Goal: Task Accomplishment & Management: Manage account settings

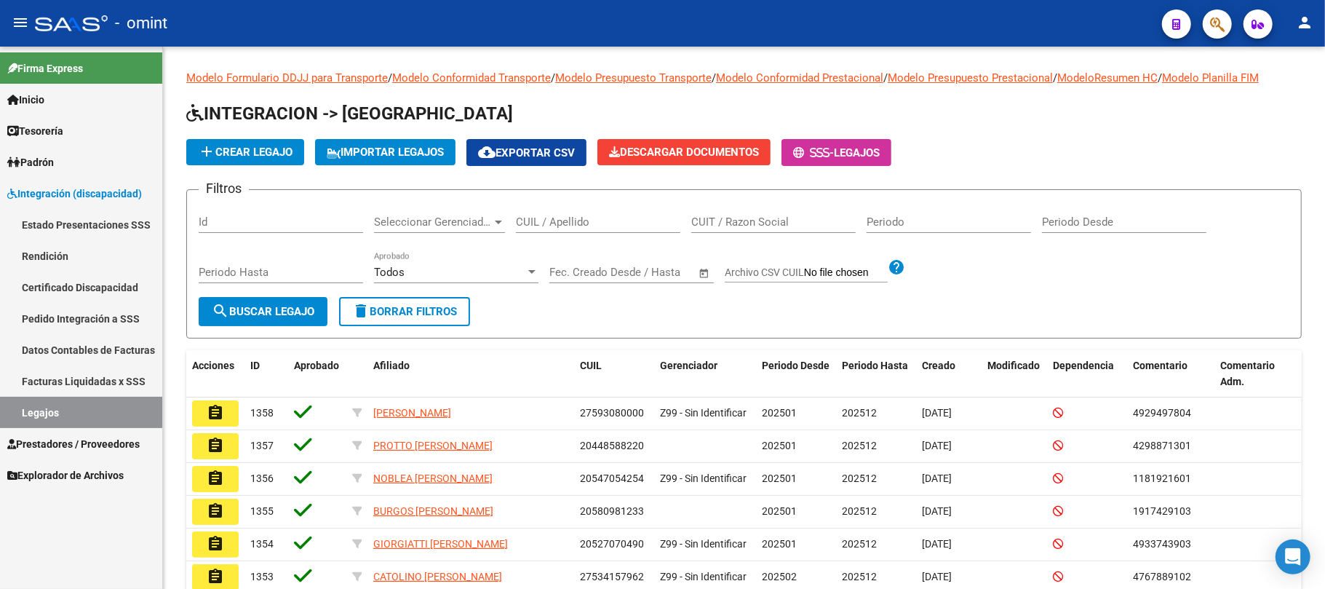
click at [53, 187] on span "Integración (discapacidad)" at bounding box center [74, 194] width 135 height 16
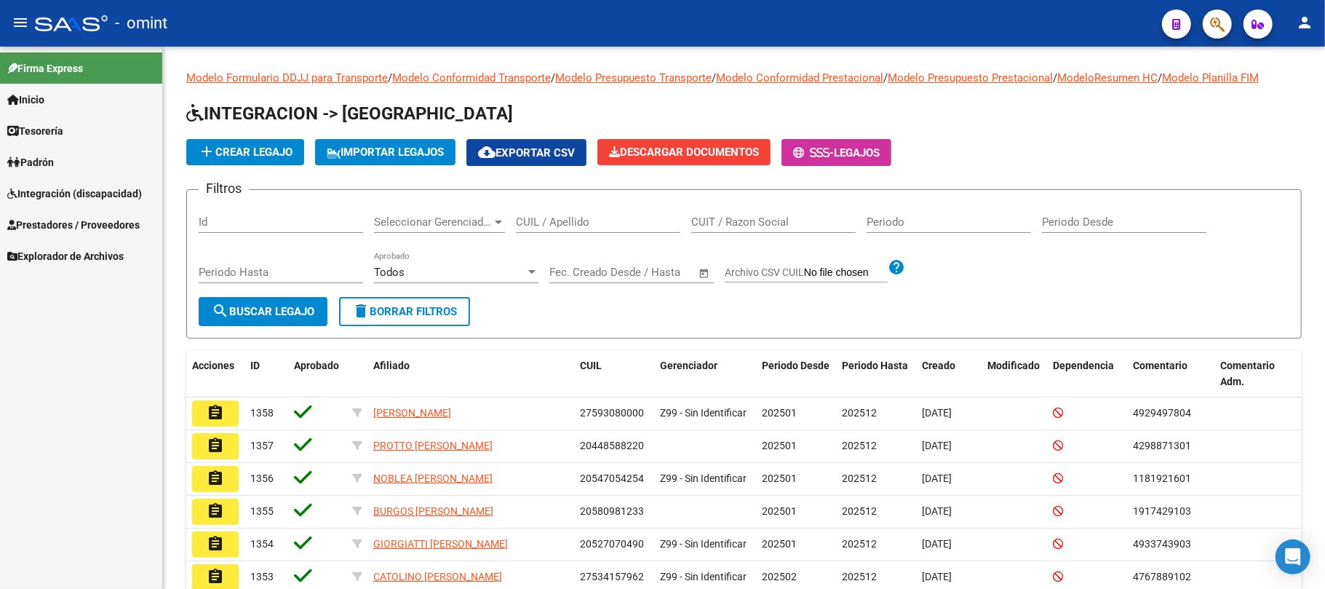
click at [71, 226] on span "Prestadores / Proveedores" at bounding box center [73, 225] width 132 height 16
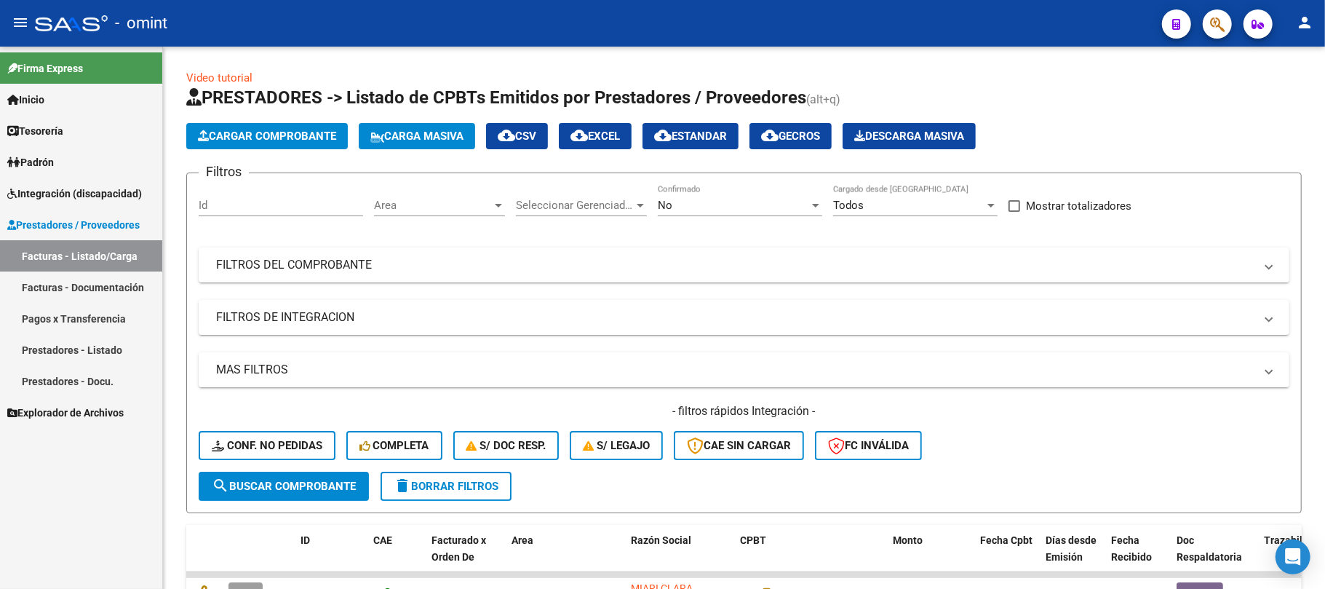
click at [68, 191] on span "Integración (discapacidad)" at bounding box center [74, 194] width 135 height 16
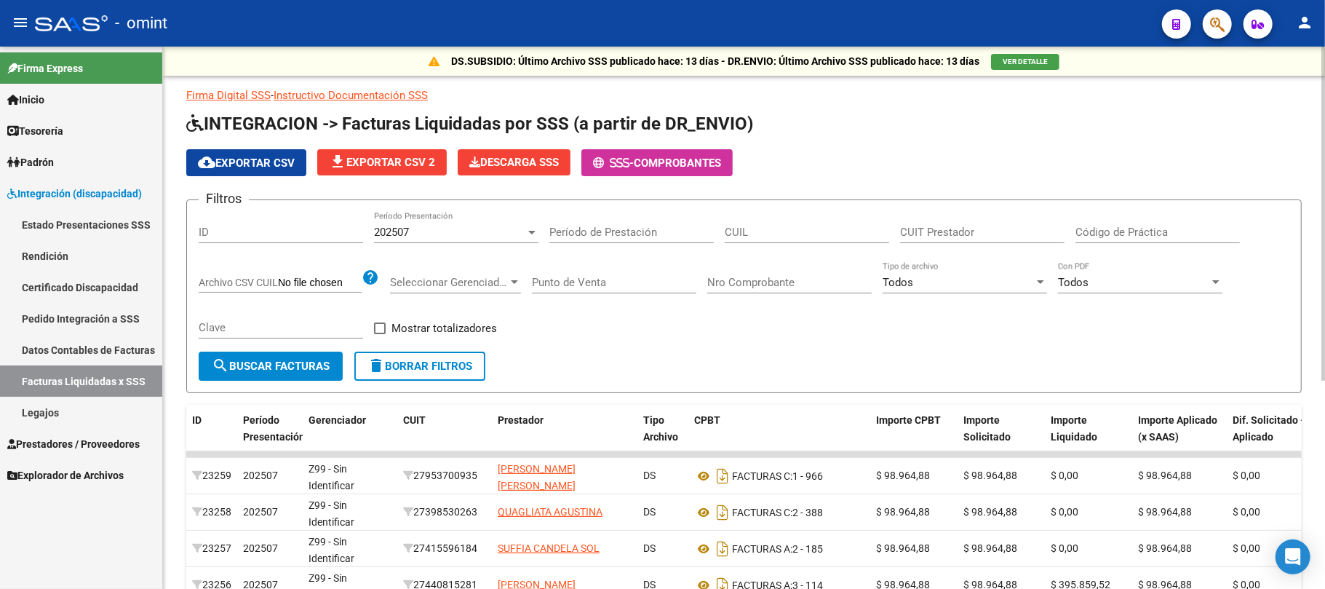
click at [754, 228] on input "CUIL" at bounding box center [807, 232] width 164 height 13
paste input "20-57874684-7"
type input "20-57874684-7"
click at [405, 242] on div "202507 Período Presentación" at bounding box center [456, 227] width 164 height 31
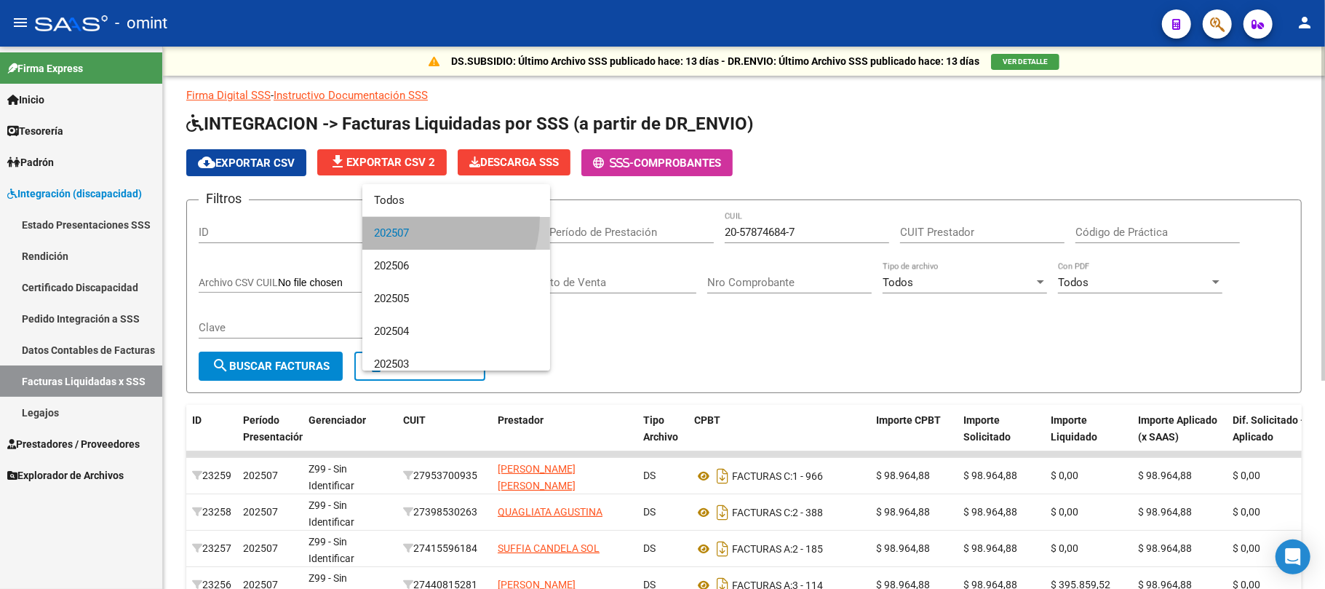
click at [416, 217] on span "202507" at bounding box center [456, 233] width 164 height 33
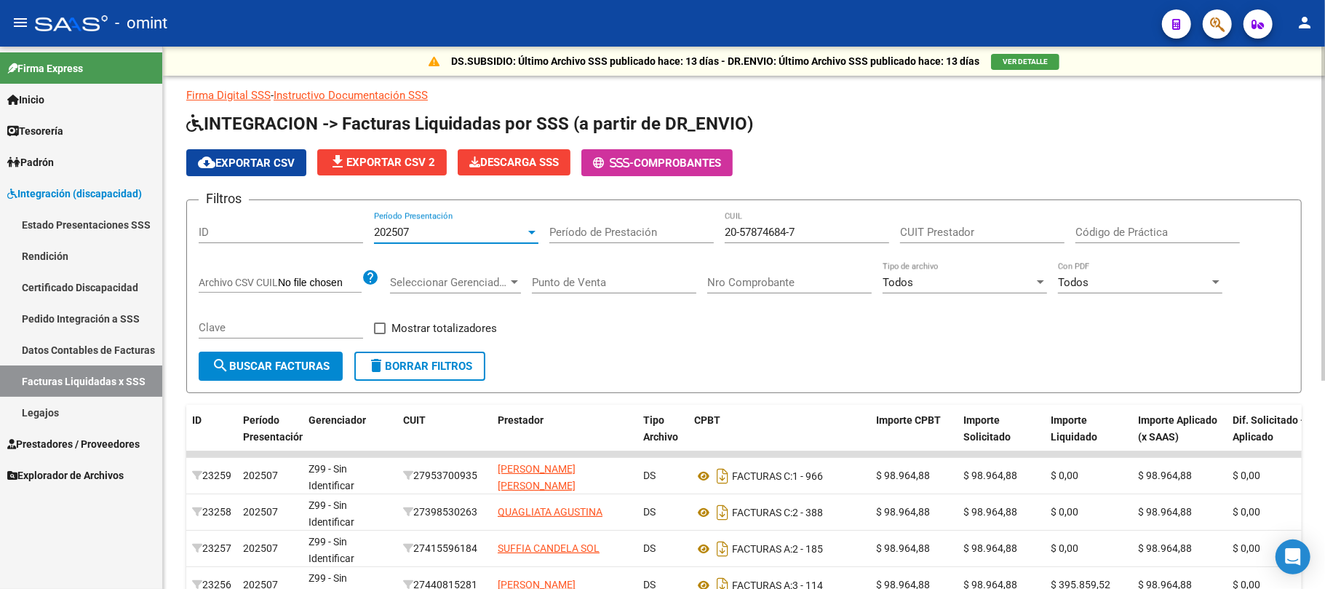
click at [421, 233] on div "202507" at bounding box center [449, 232] width 151 height 13
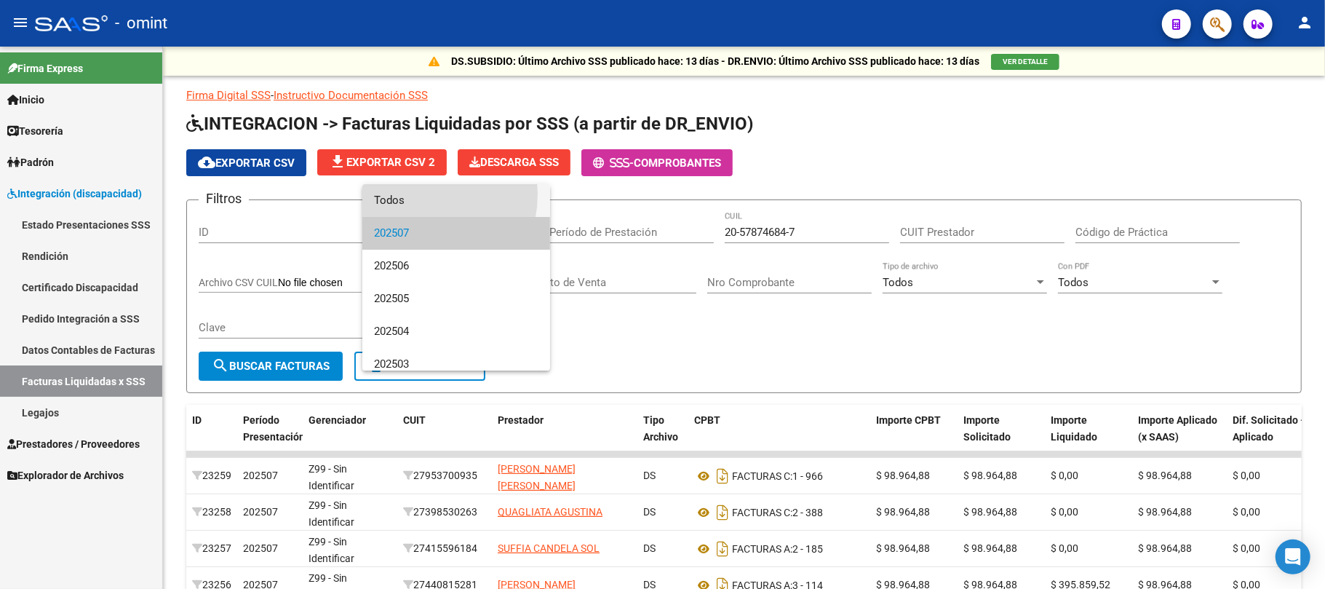
click at [405, 194] on span "Todos" at bounding box center [456, 200] width 164 height 33
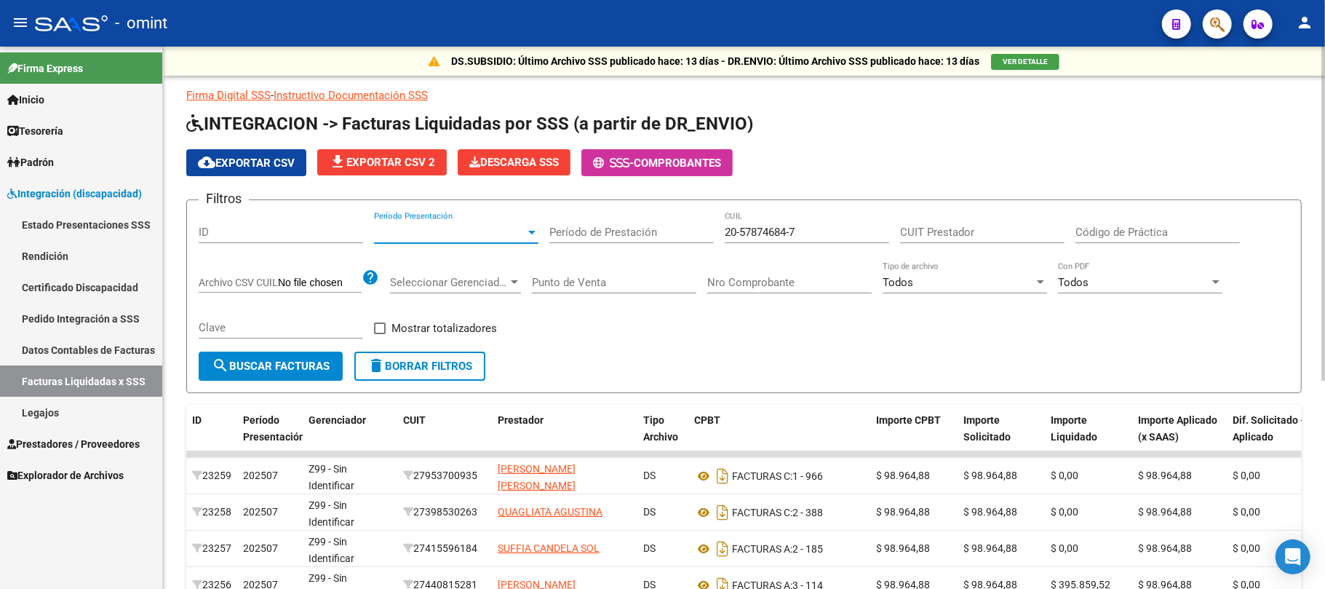
click at [275, 365] on span "search Buscar Facturas" at bounding box center [271, 365] width 118 height 13
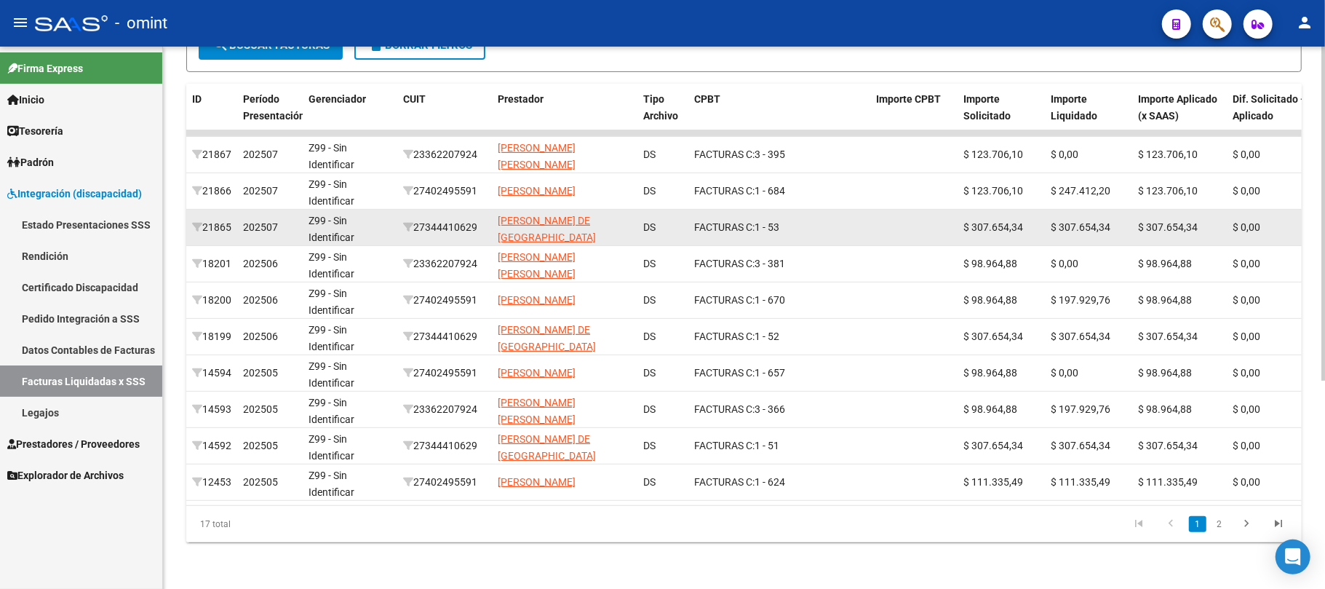
click at [450, 219] on div "27344410629" at bounding box center [444, 227] width 83 height 17
click at [452, 219] on div "27344410629" at bounding box center [444, 227] width 83 height 17
copy div "27344410629"
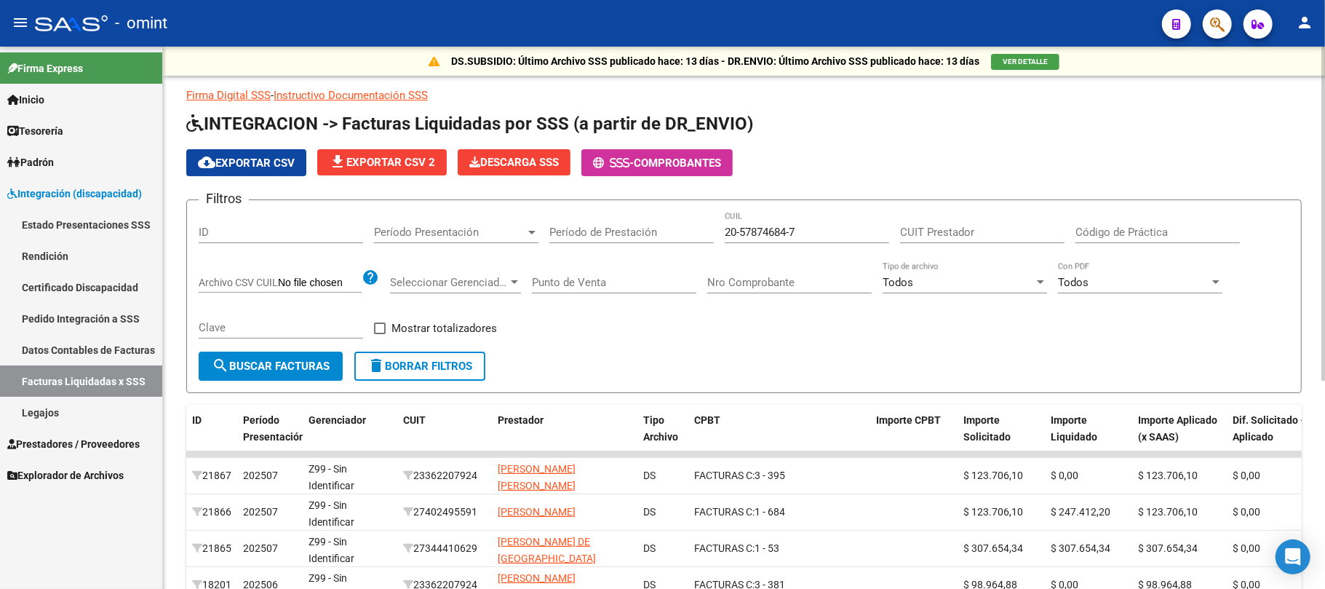
click at [989, 228] on input "CUIT Prestador" at bounding box center [982, 232] width 164 height 13
paste input "27-34441062-9"
type input "27-34441062-9"
click at [292, 368] on span "search Buscar Facturas" at bounding box center [271, 365] width 118 height 13
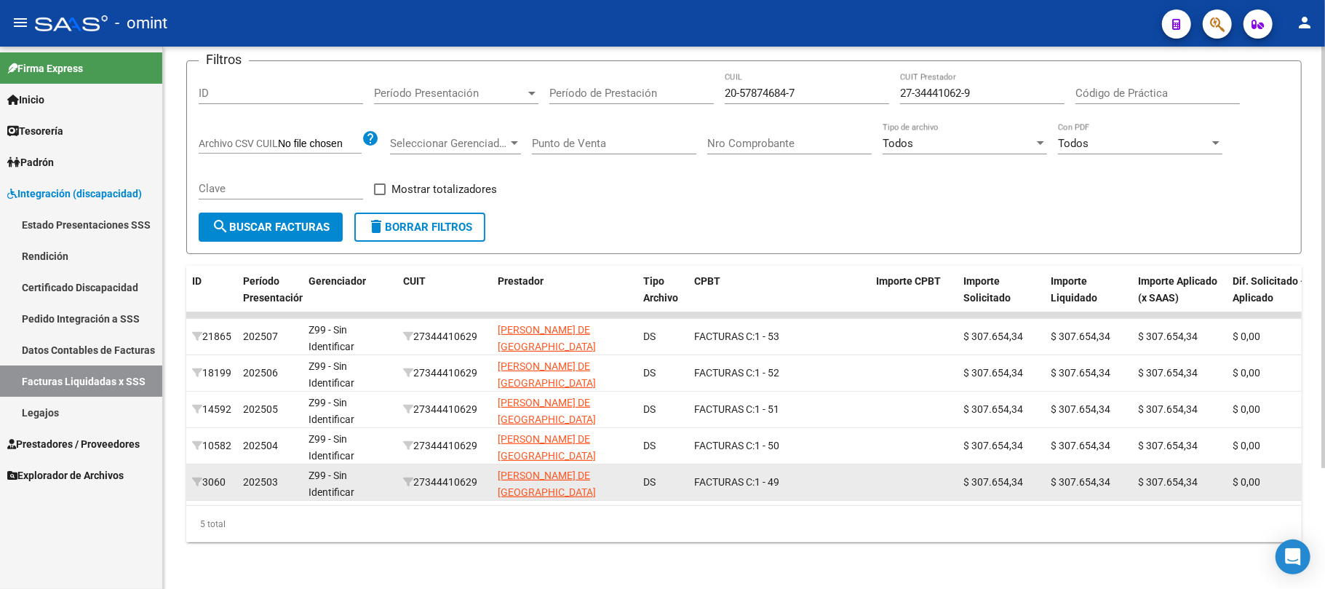
click at [448, 474] on div "27344410629" at bounding box center [444, 482] width 83 height 17
copy div "27344410629"
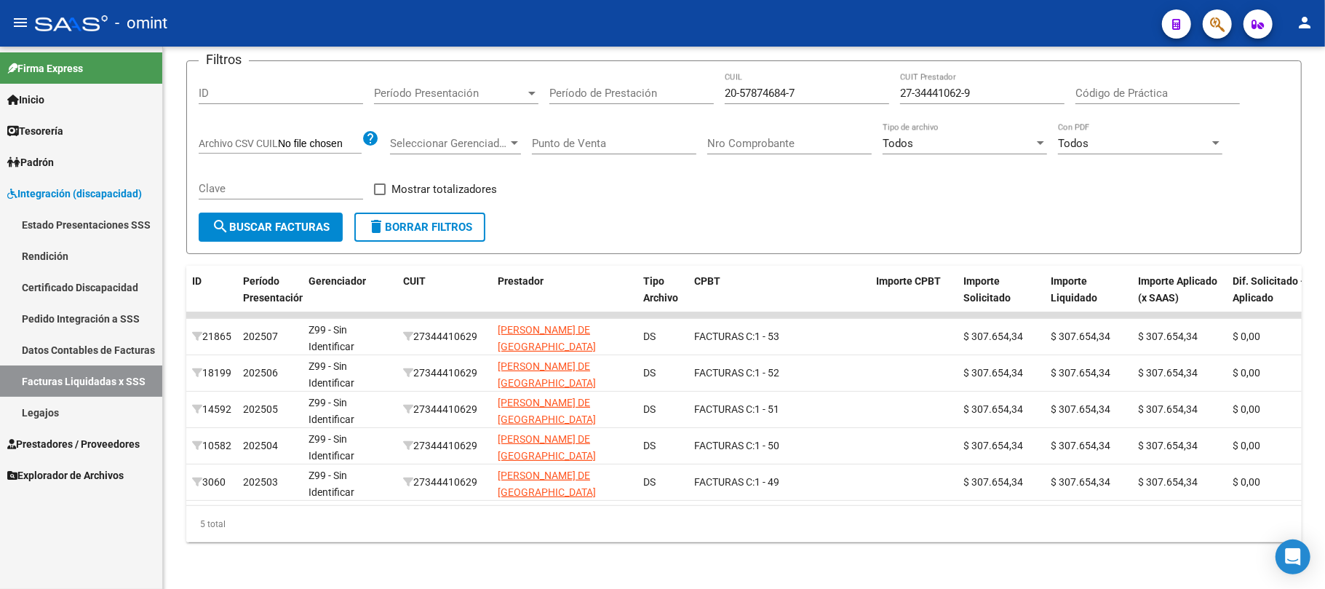
click at [26, 15] on mat-icon "menu" at bounding box center [20, 22] width 17 height 17
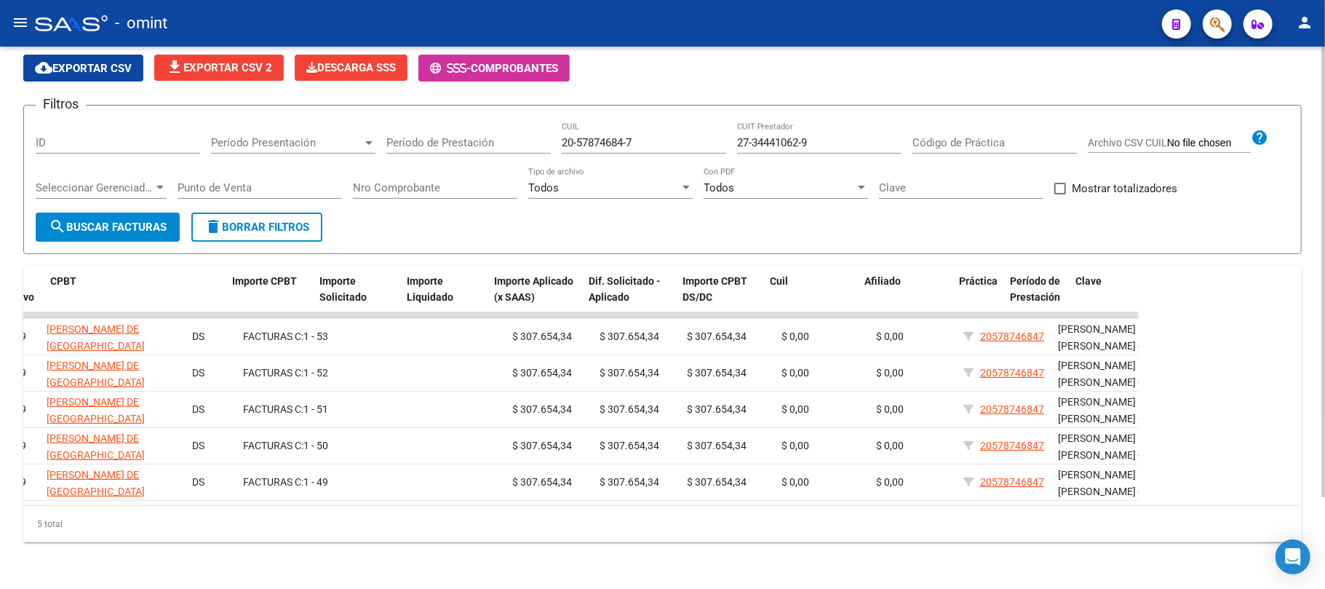
scroll to position [0, 522]
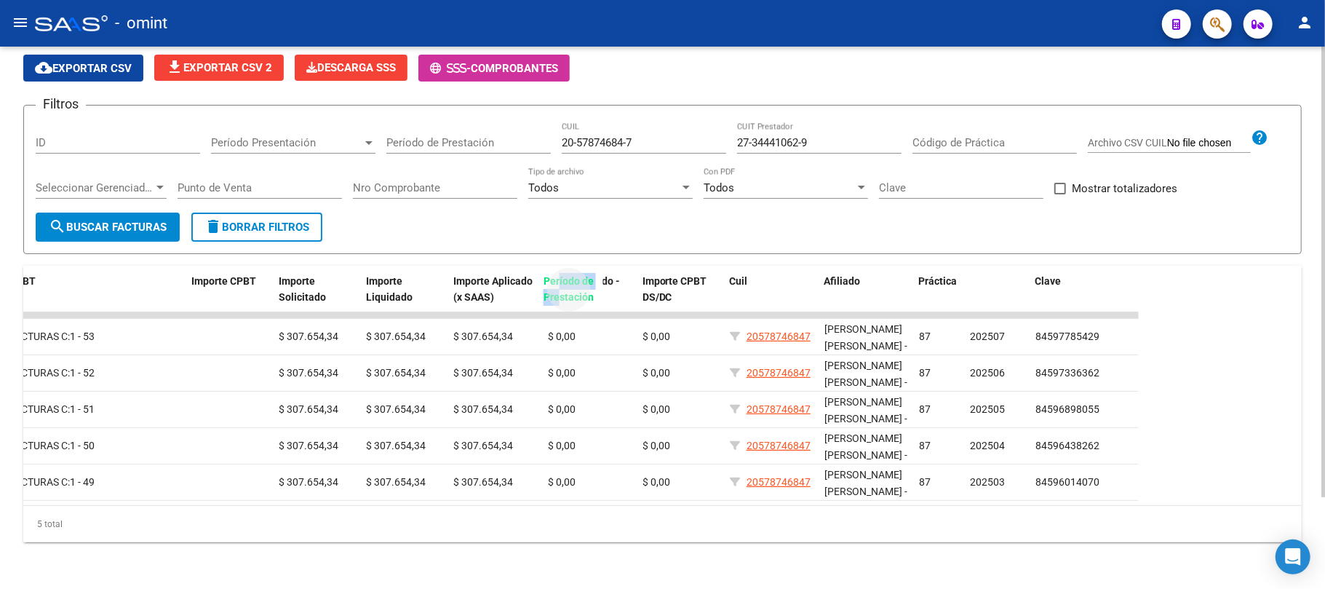
drag, startPoint x: 987, startPoint y: 266, endPoint x: 560, endPoint y: 280, distance: 426.6
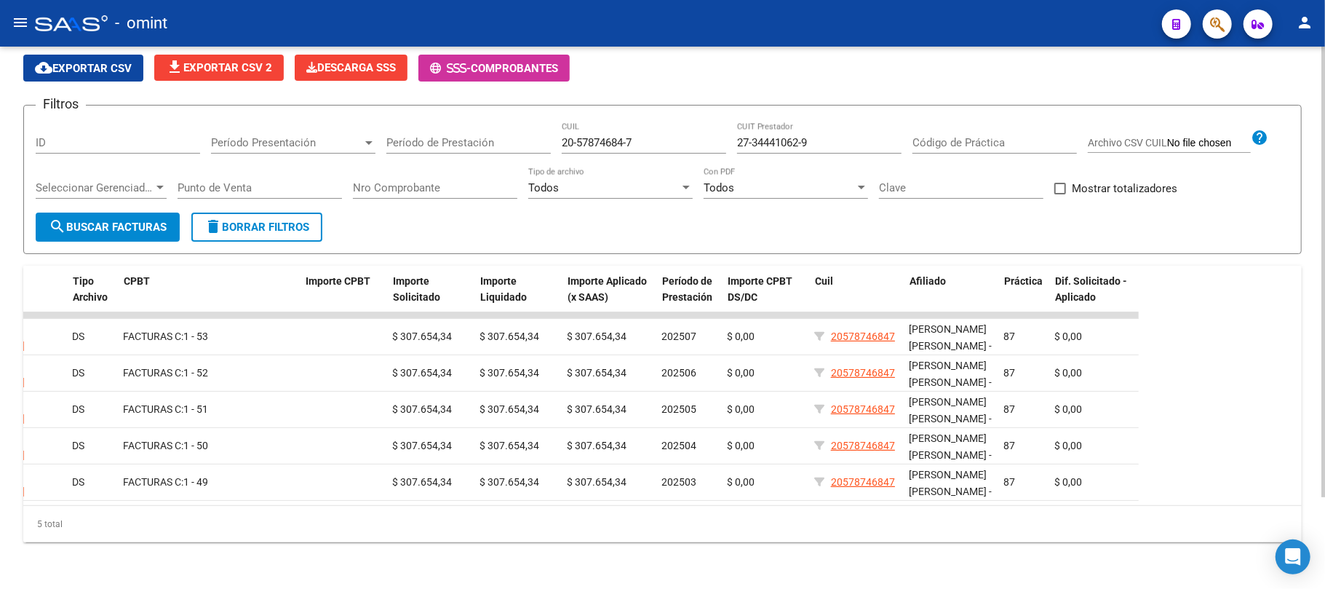
scroll to position [0, 402]
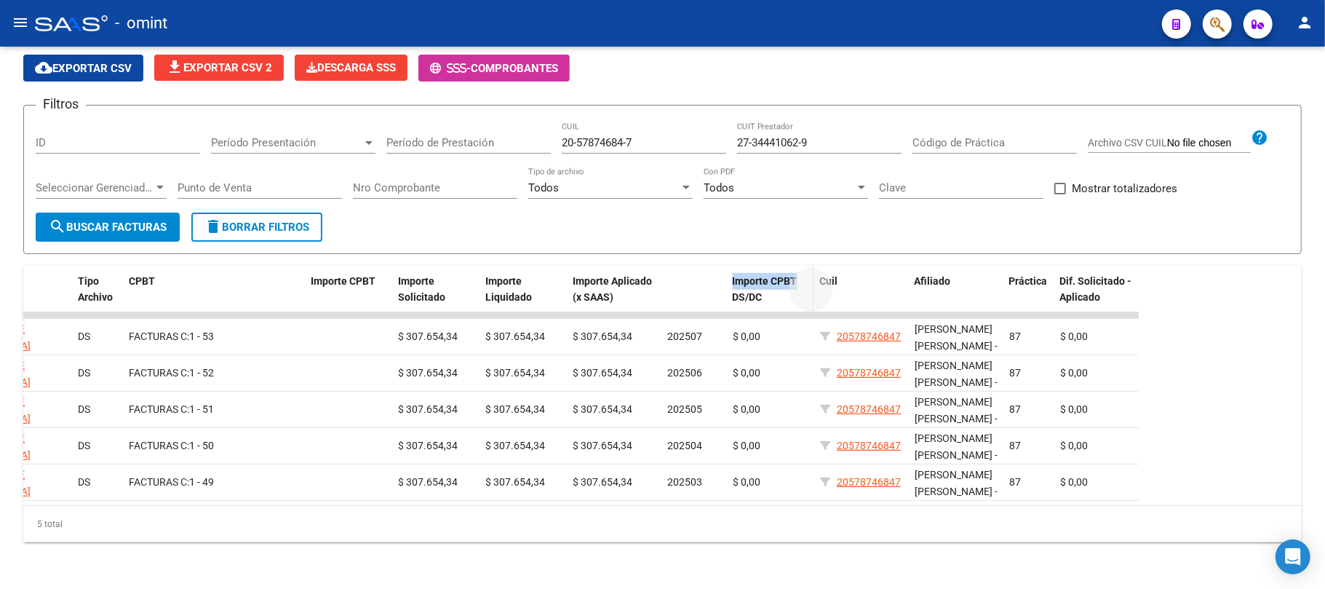
drag, startPoint x: 682, startPoint y: 269, endPoint x: 800, endPoint y: 268, distance: 118.6
click at [800, 268] on div "ID Período Presentación Gerenciador CUIT Prestador Tipo Archivo CPBT Importe CP…" at bounding box center [439, 298] width 1637 height 64
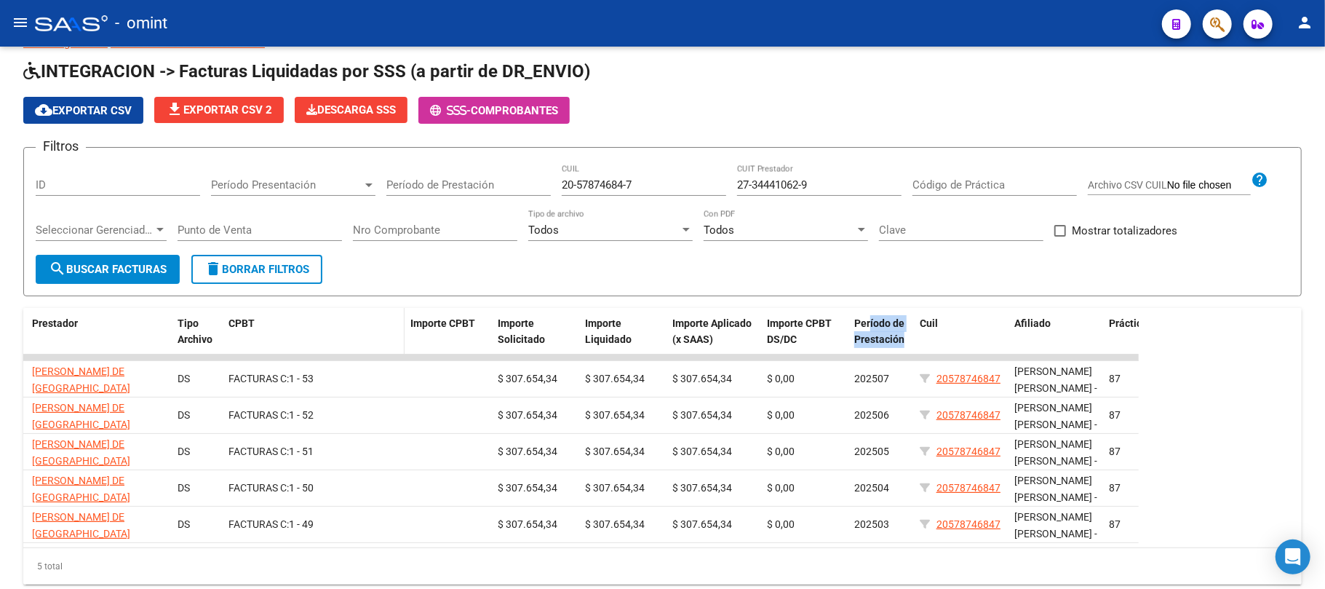
scroll to position [0, 0]
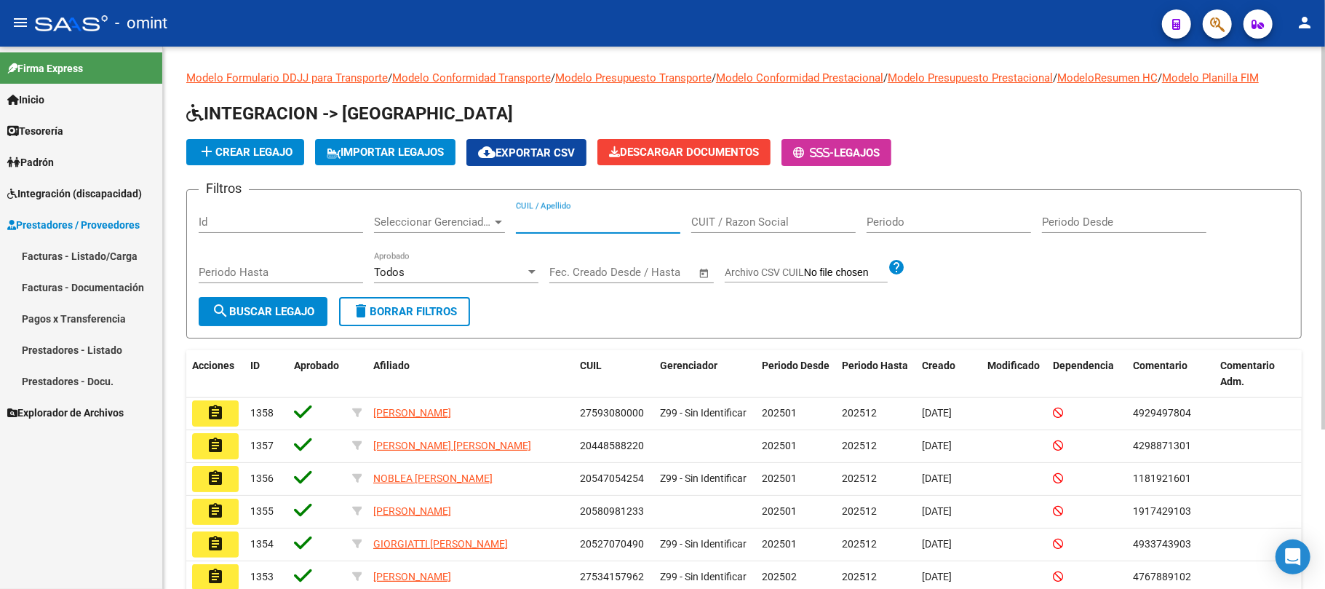
click at [559, 222] on input "CUIL / Apellido" at bounding box center [598, 221] width 164 height 13
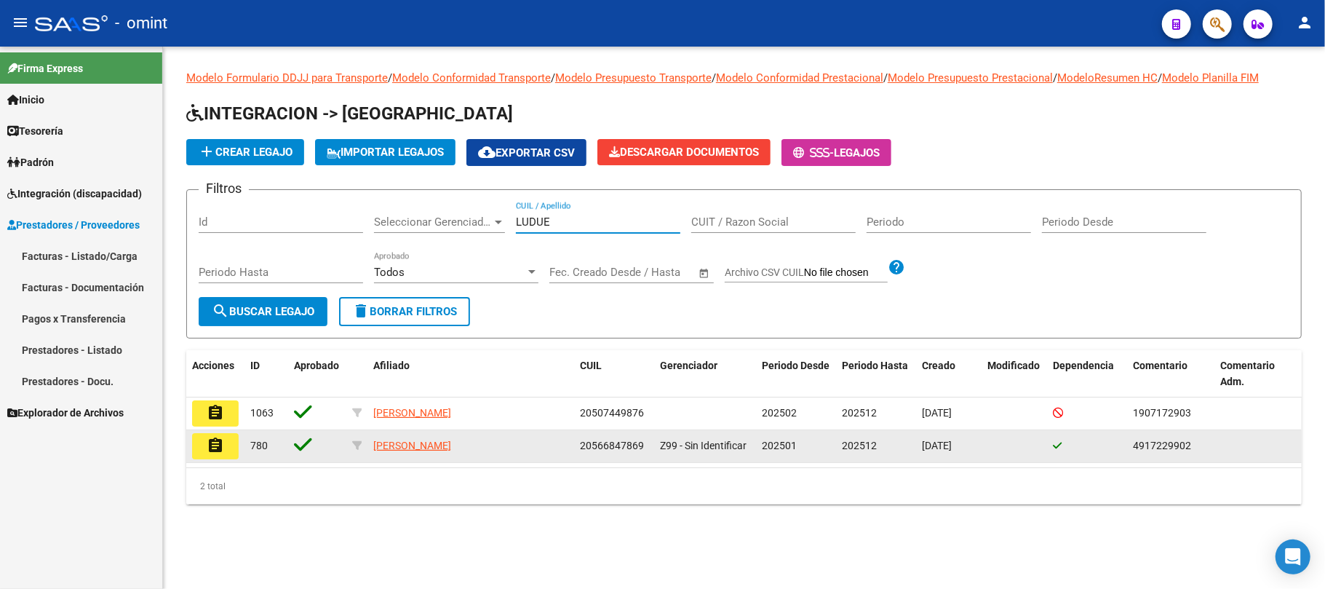
type input "LUDUE"
click at [226, 448] on button "assignment" at bounding box center [215, 446] width 47 height 26
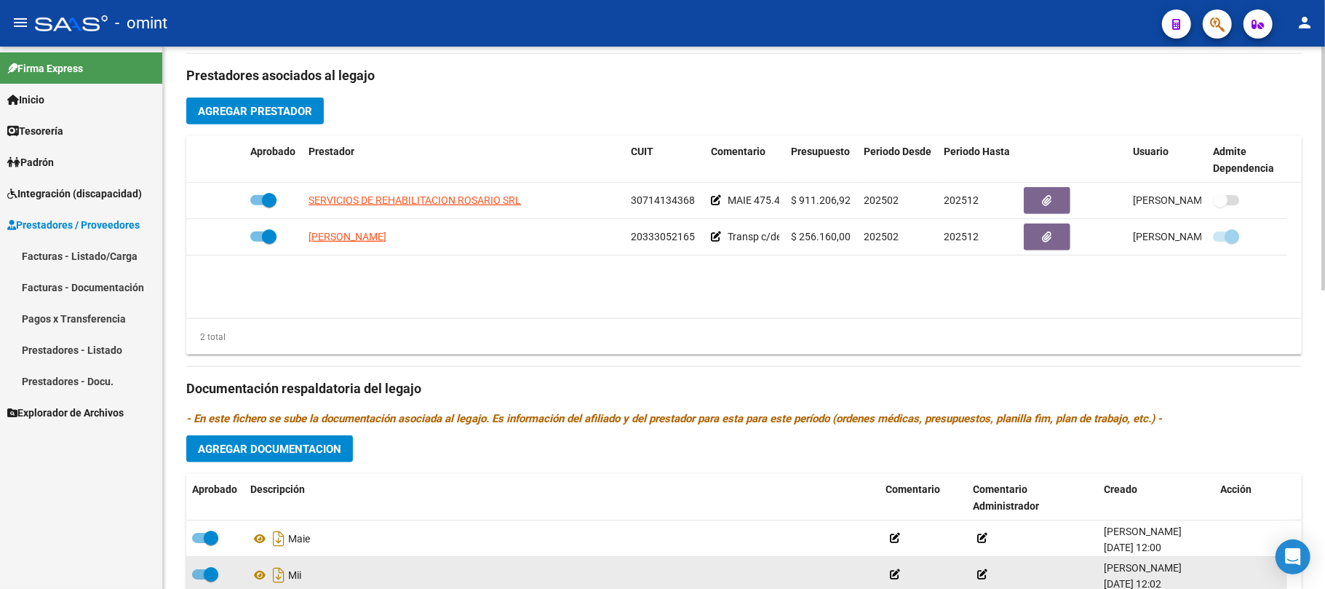
scroll to position [664, 0]
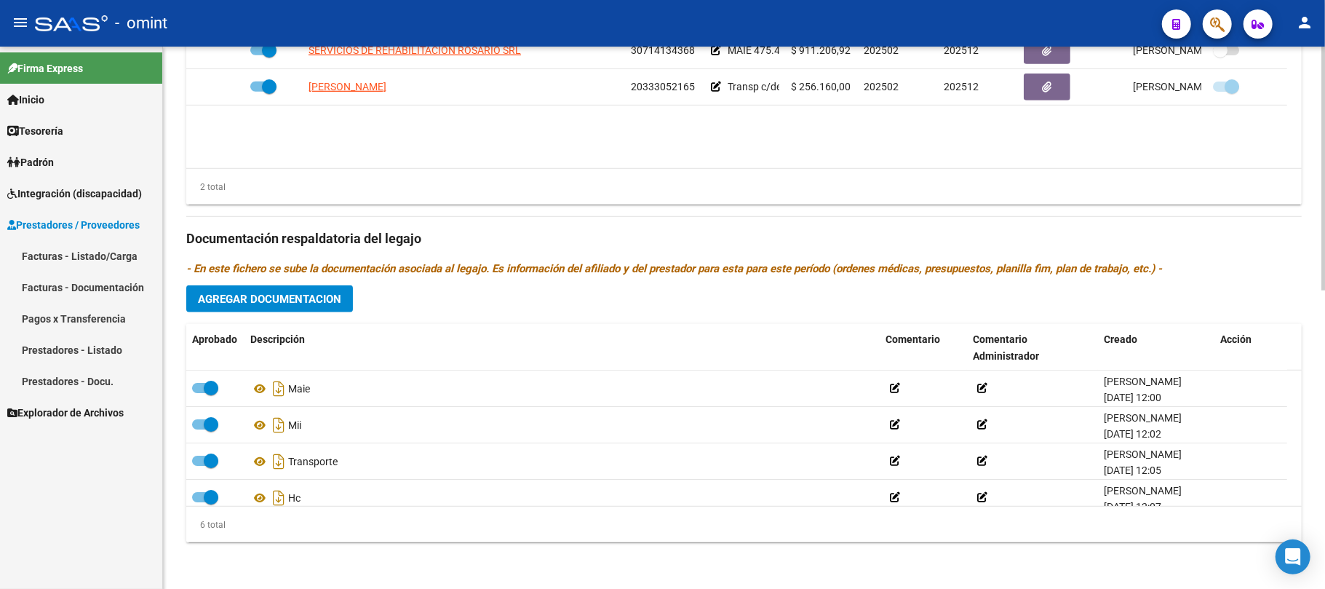
click at [274, 292] on span "Agregar Documentacion" at bounding box center [269, 298] width 143 height 13
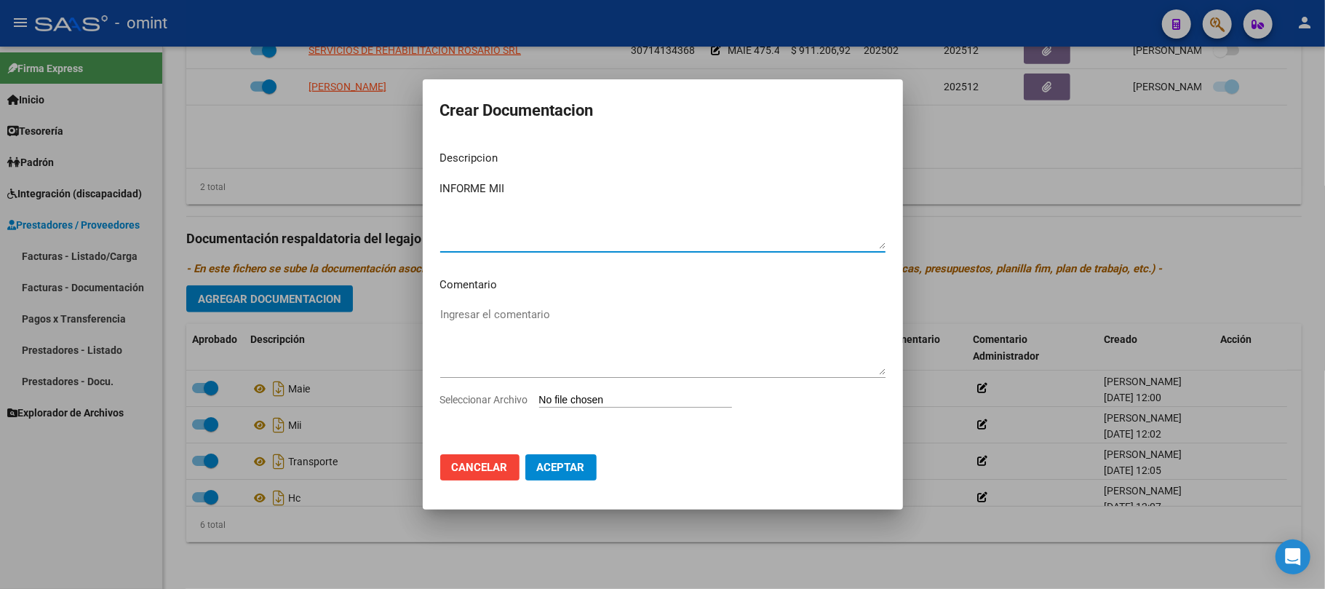
type textarea "INFORME MII"
click at [585, 399] on input "Seleccionar Archivo" at bounding box center [635, 401] width 193 height 14
type input "C:\fakepath\4917229902_25072511360_form048.pdf"
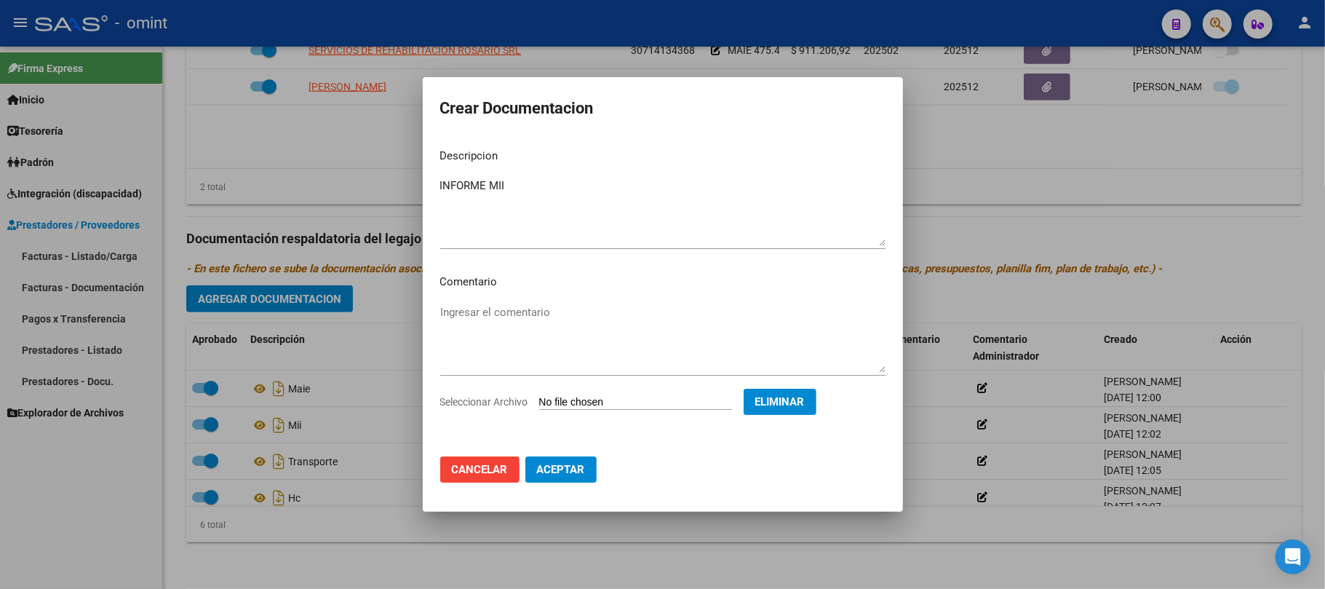
click at [586, 473] on button "Aceptar" at bounding box center [560, 469] width 71 height 26
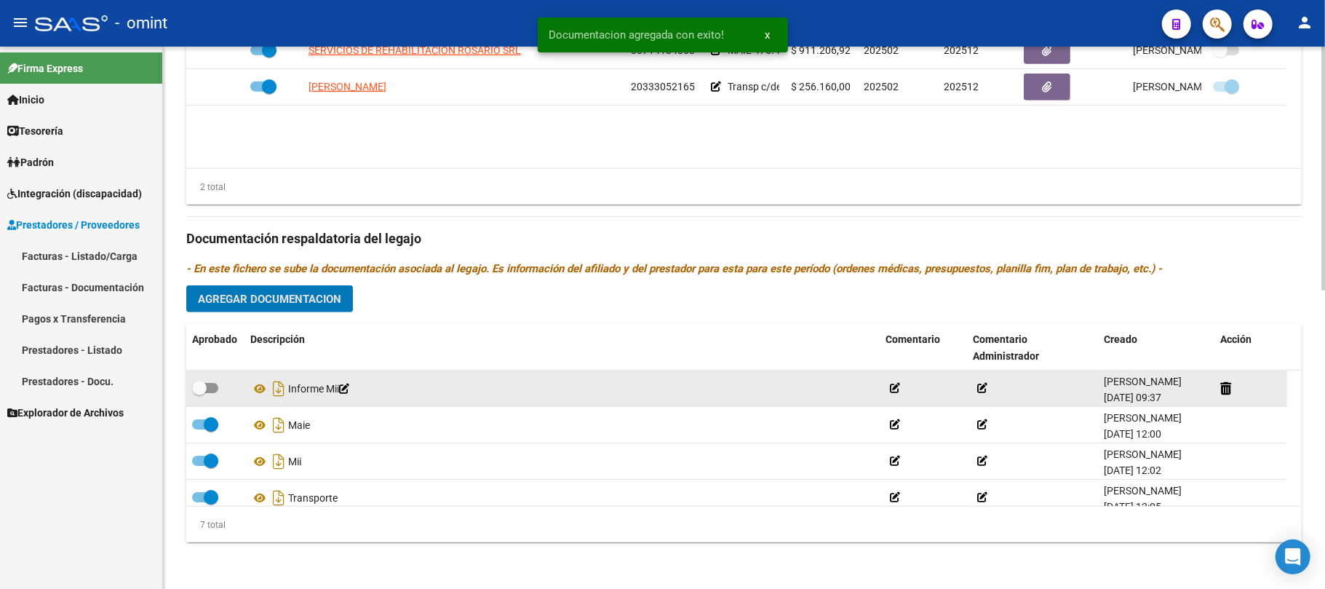
click at [204, 391] on span at bounding box center [199, 388] width 15 height 15
click at [199, 393] on input "checkbox" at bounding box center [199, 393] width 1 height 1
checkbox input "true"
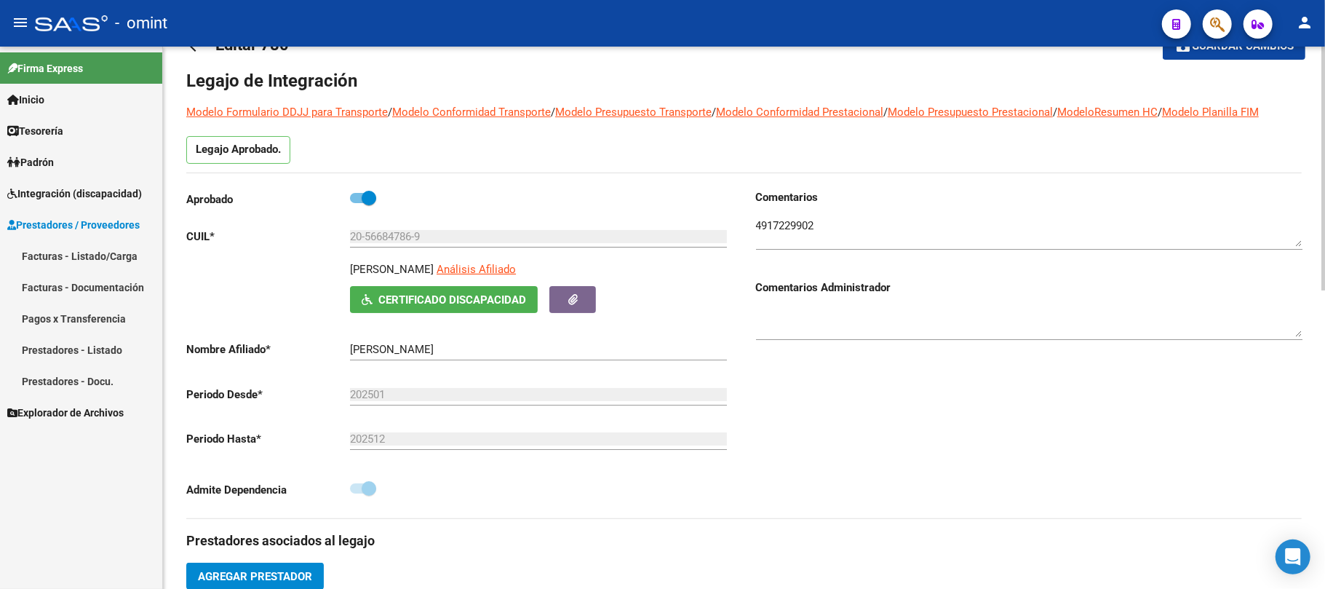
scroll to position [0, 0]
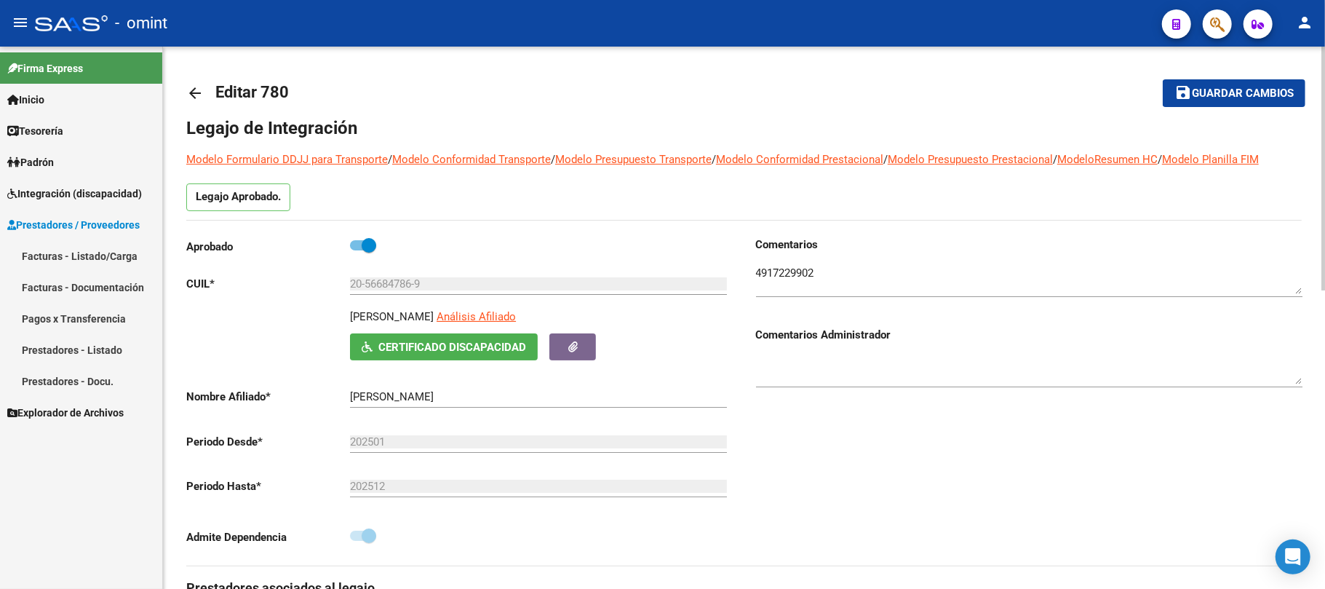
click at [194, 91] on mat-icon "arrow_back" at bounding box center [194, 92] width 17 height 17
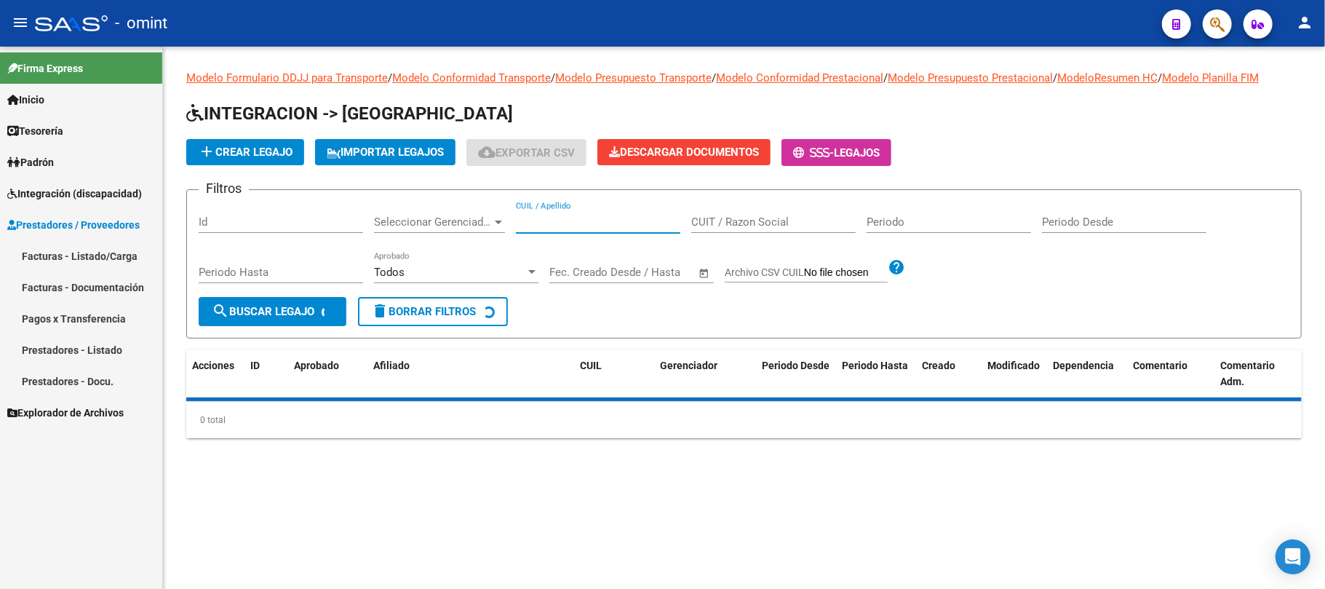
click at [535, 217] on input "CUIL / Apellido" at bounding box center [598, 221] width 164 height 13
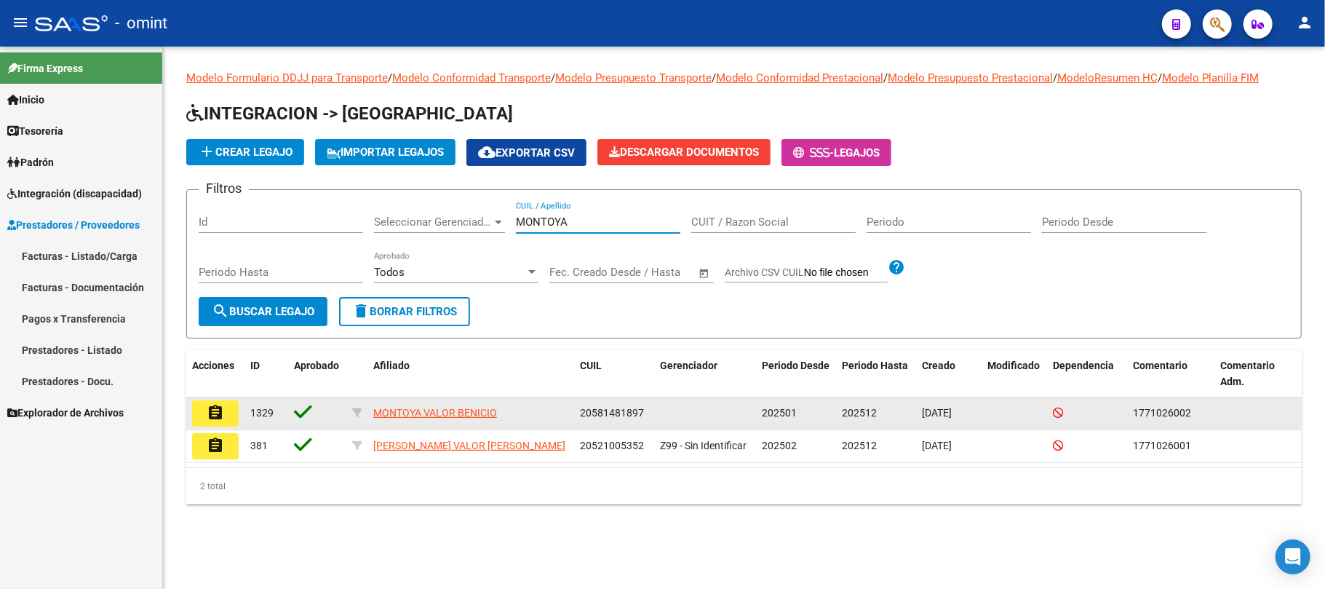
type input "MONTOYA"
click at [224, 417] on button "assignment" at bounding box center [215, 413] width 47 height 26
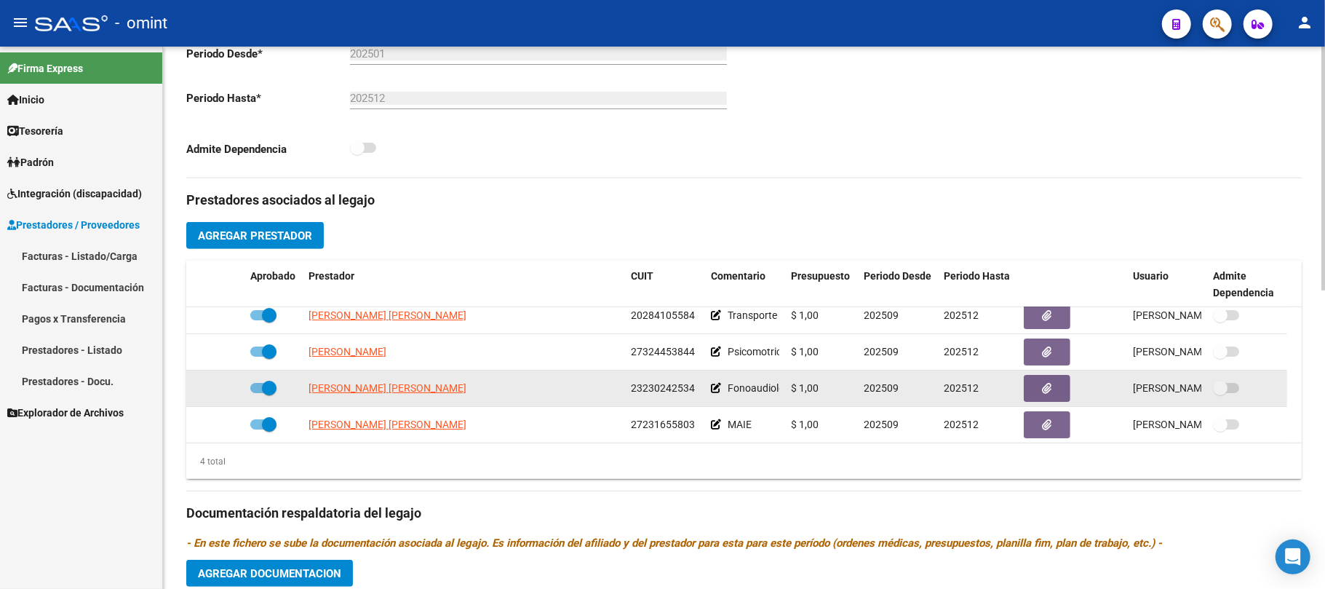
scroll to position [15, 0]
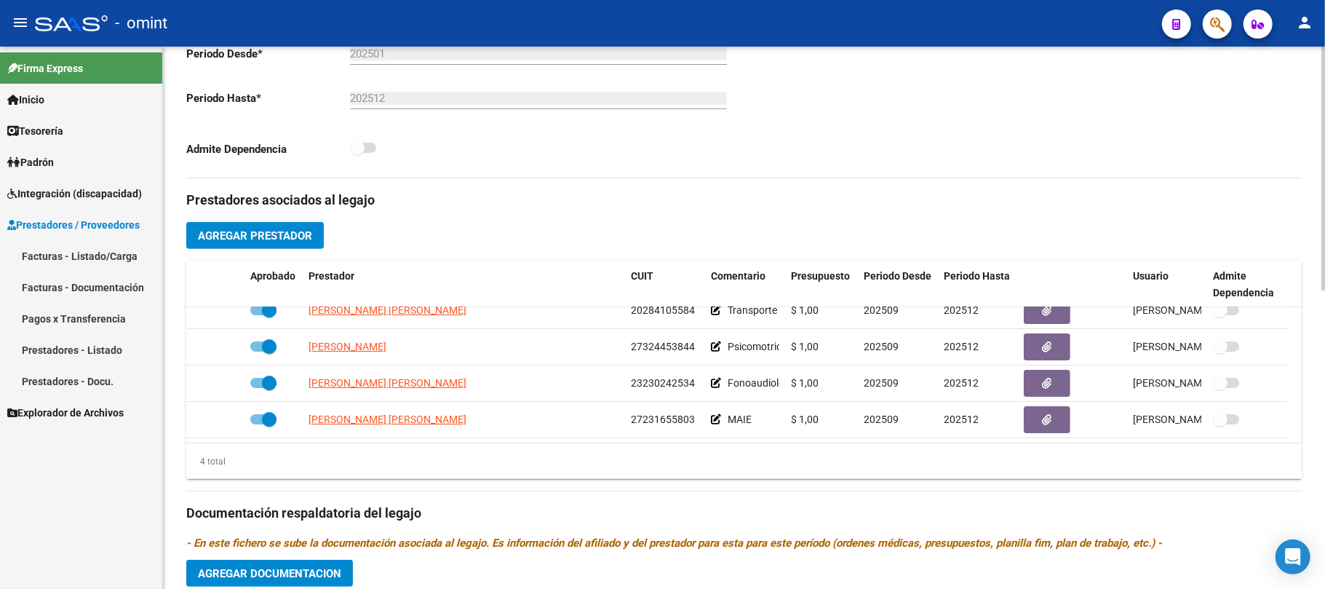
click at [263, 568] on span "Agregar Documentacion" at bounding box center [269, 573] width 143 height 13
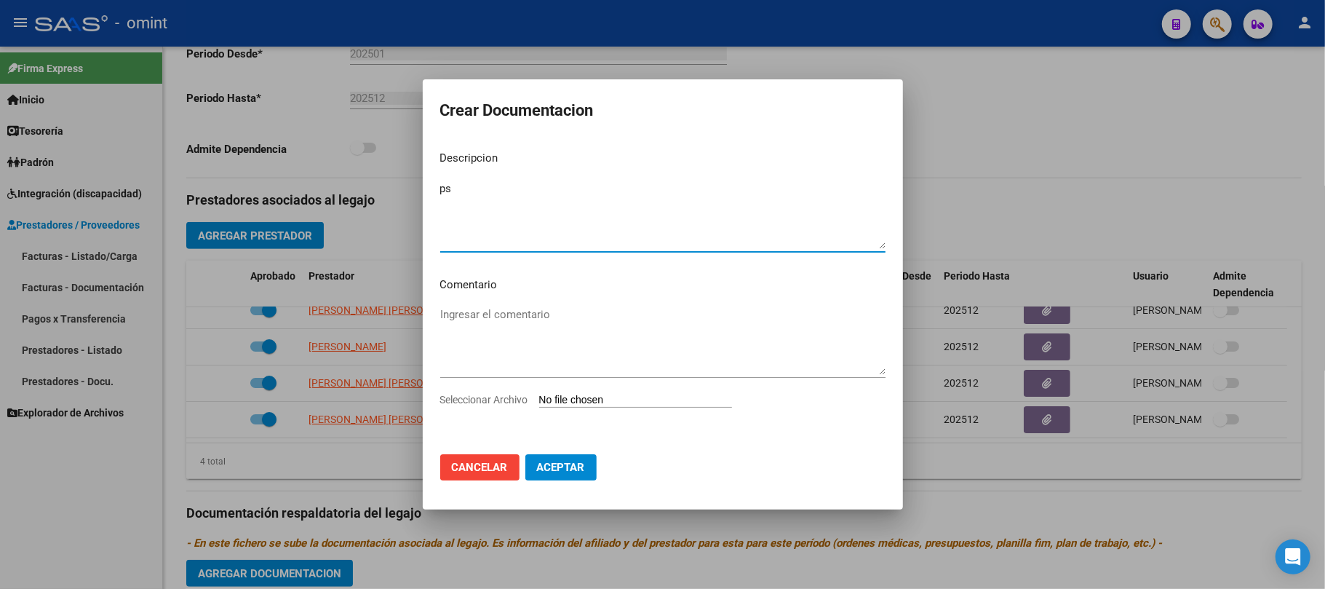
type textarea "p"
type textarea "informe psicomotricidad"
click at [563, 385] on div "Ingresar el comentario" at bounding box center [662, 347] width 445 height 88
click at [568, 397] on input "Seleccionar Archivo" at bounding box center [635, 401] width 193 height 14
type input "C:\fakepath\informe - montoya benicio - psm.pdf"
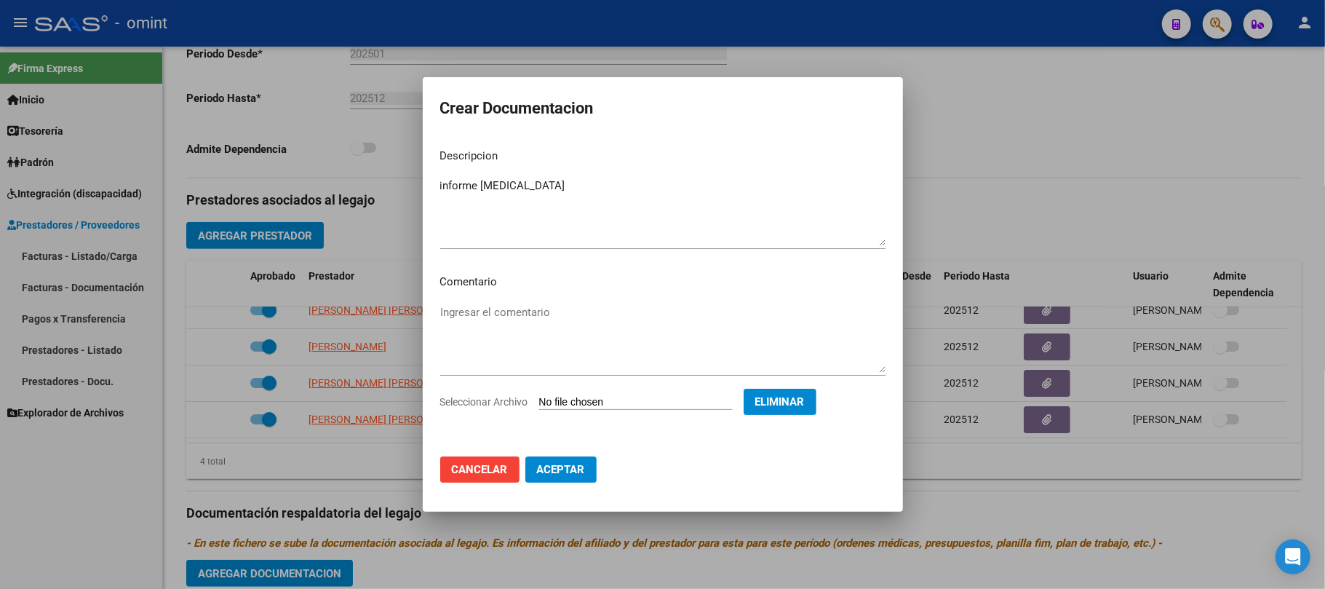
drag, startPoint x: 557, startPoint y: 467, endPoint x: 559, endPoint y: 460, distance: 7.4
click at [559, 463] on span "Aceptar" at bounding box center [561, 469] width 48 height 13
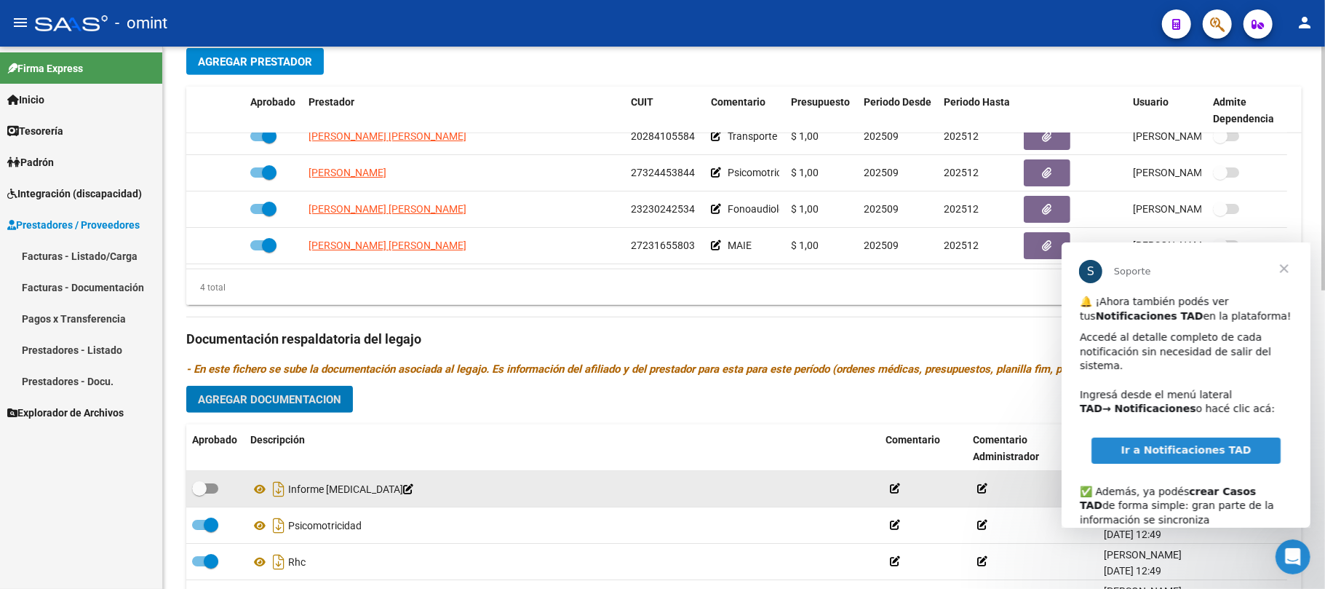
scroll to position [664, 0]
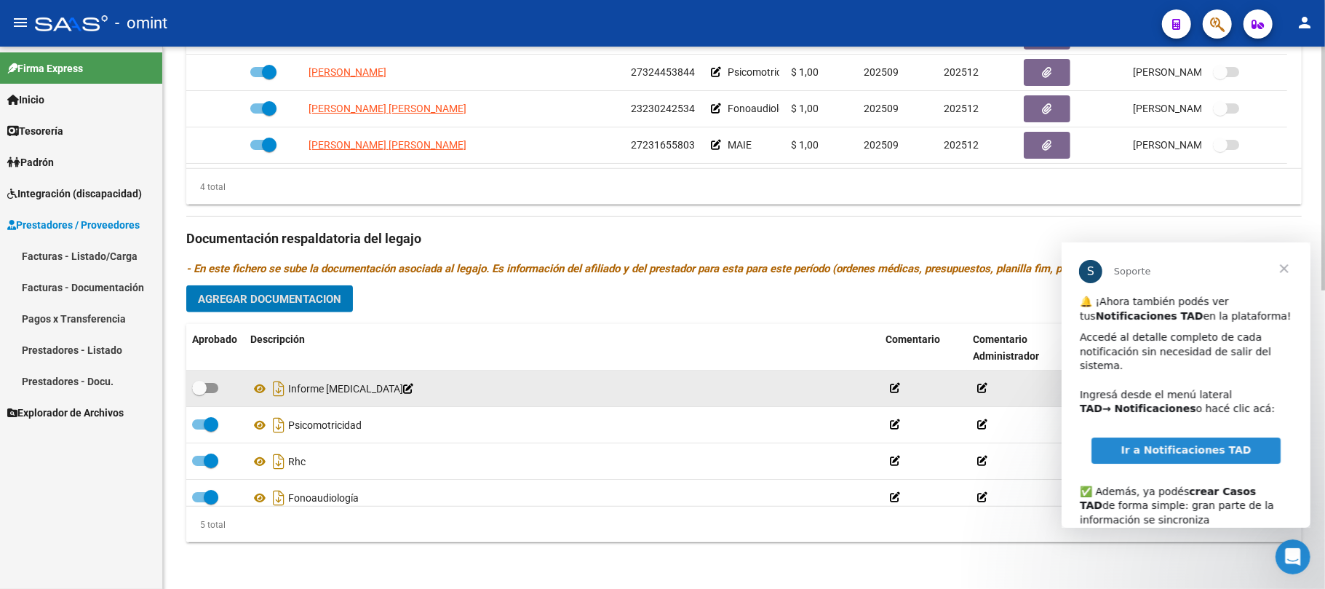
click at [207, 394] on label at bounding box center [205, 387] width 26 height 17
click at [199, 394] on input "checkbox" at bounding box center [199, 393] width 1 height 1
checkbox input "true"
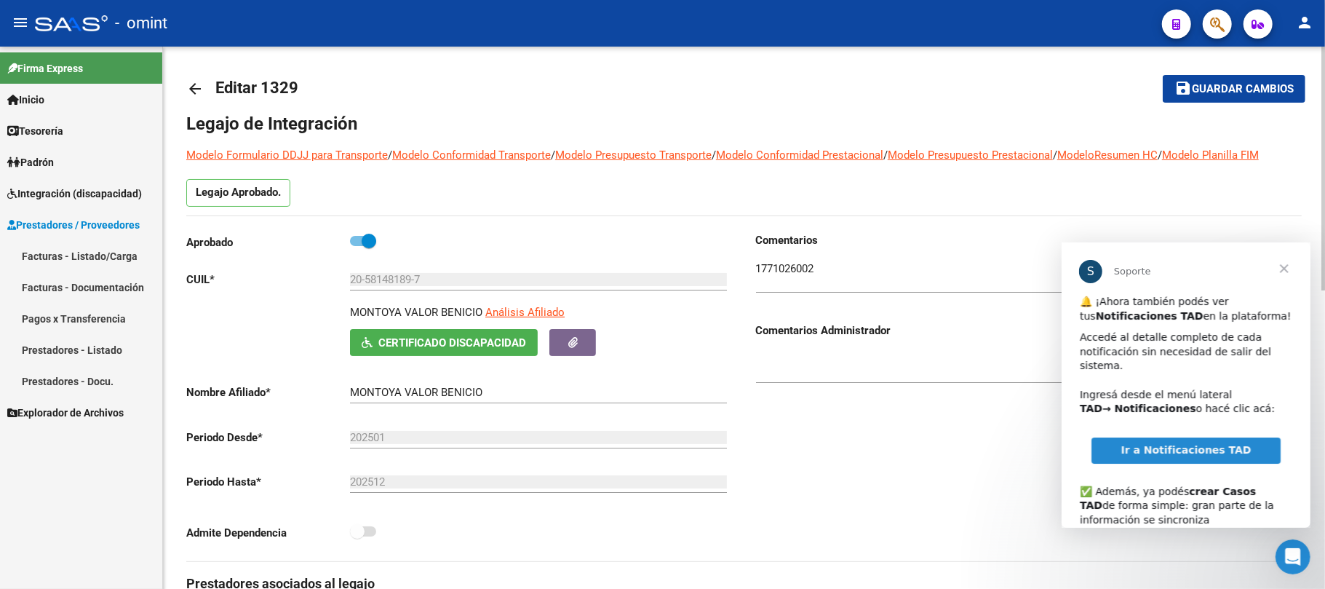
scroll to position [0, 0]
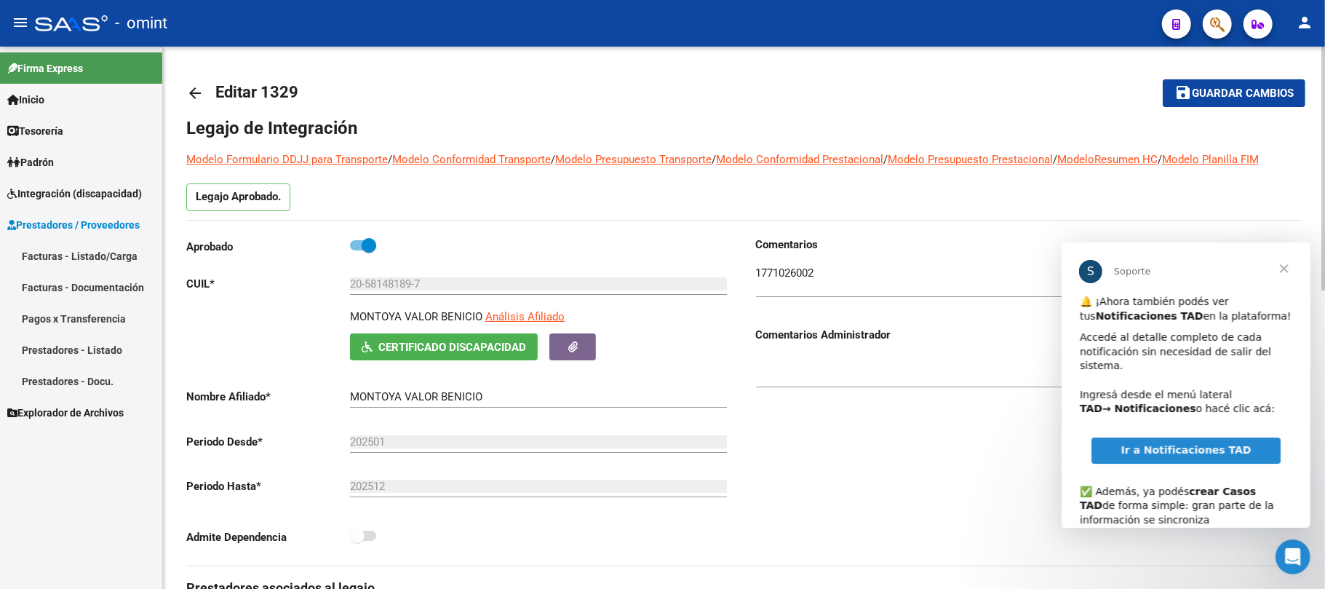
click at [1227, 80] on button "save Guardar cambios" at bounding box center [1234, 92] width 143 height 27
click at [207, 90] on link "arrow_back" at bounding box center [200, 93] width 29 height 34
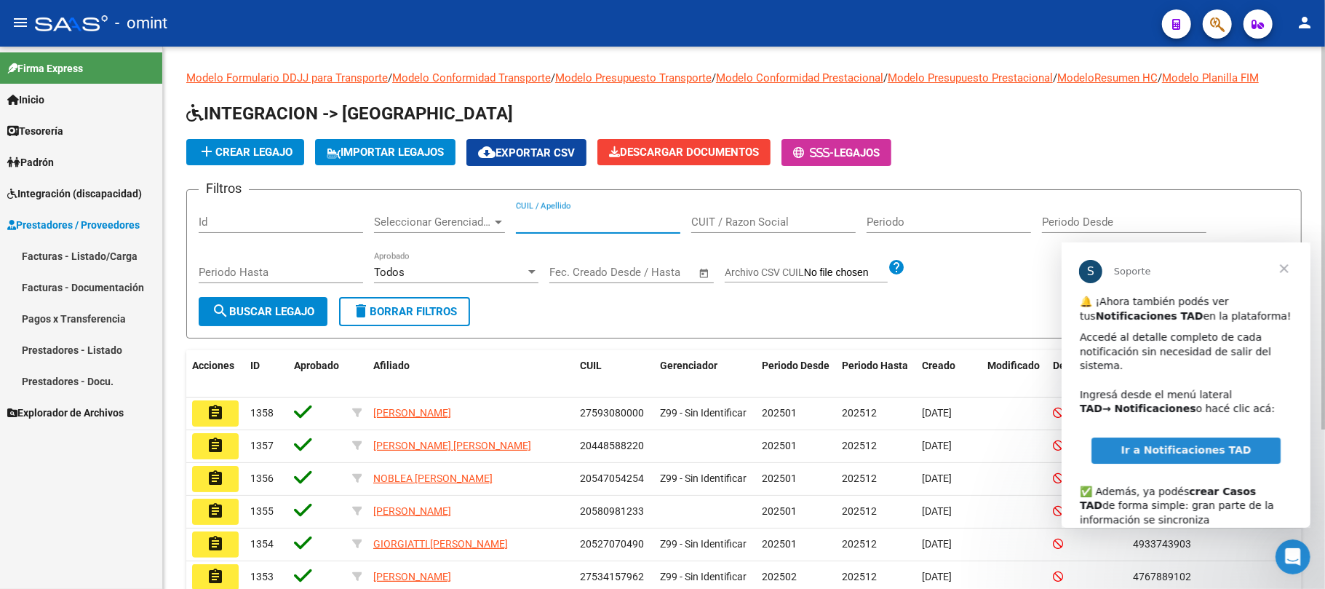
click at [611, 228] on input "CUIL / Apellido" at bounding box center [598, 221] width 164 height 13
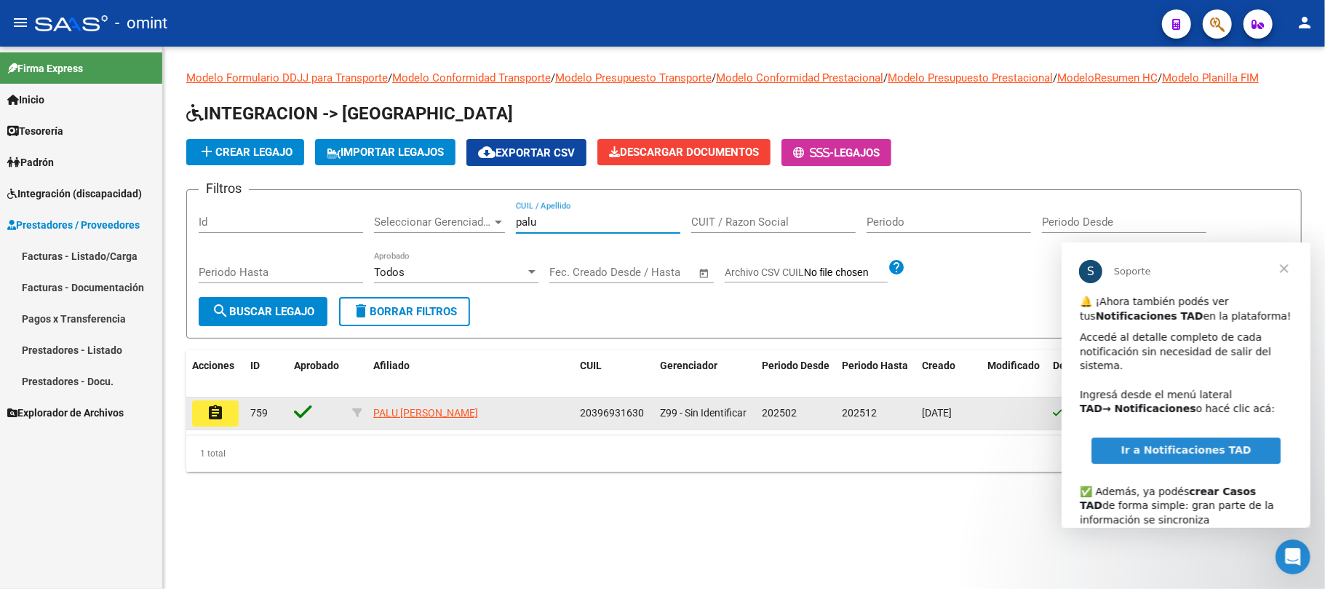
type input "palu"
click at [212, 418] on mat-icon "assignment" at bounding box center [215, 412] width 17 height 17
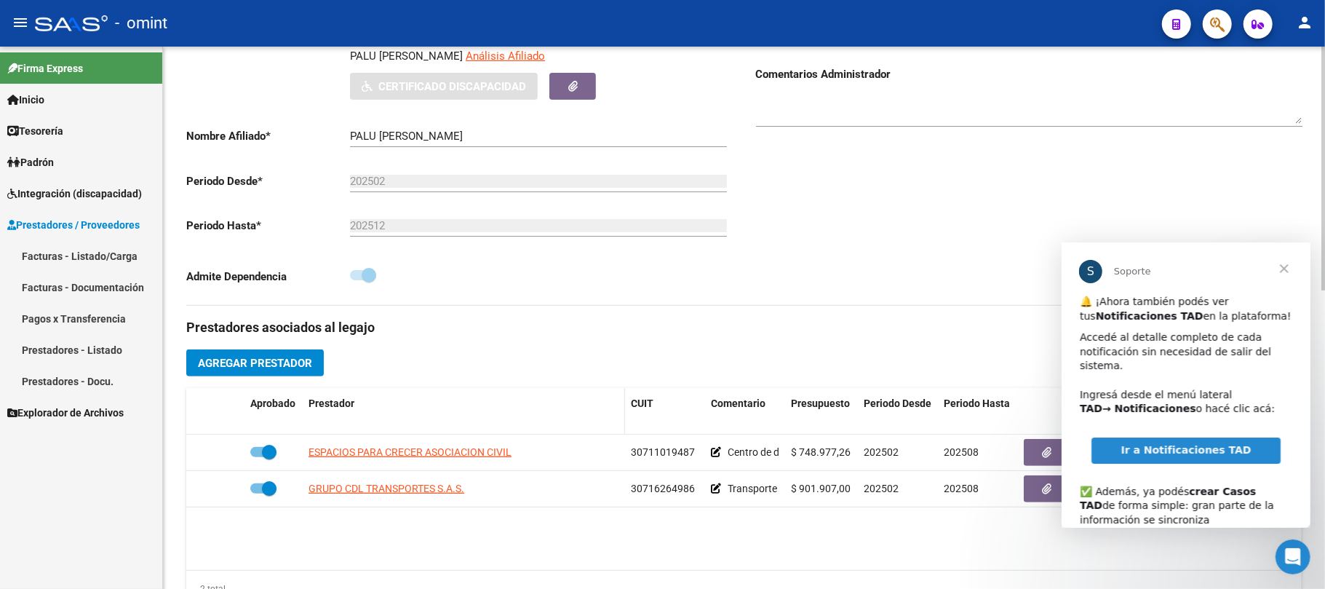
scroll to position [291, 0]
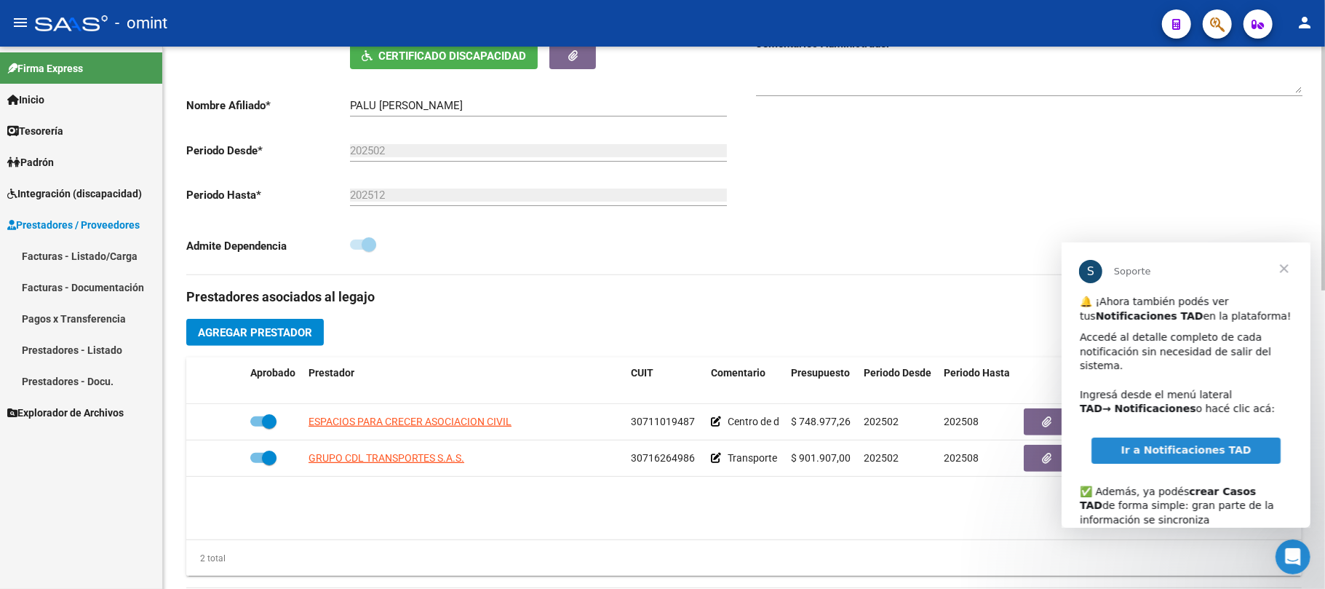
drag, startPoint x: 658, startPoint y: 514, endPoint x: 824, endPoint y: 514, distance: 165.9
click at [1282, 266] on span "Cerrar" at bounding box center [1283, 268] width 52 height 52
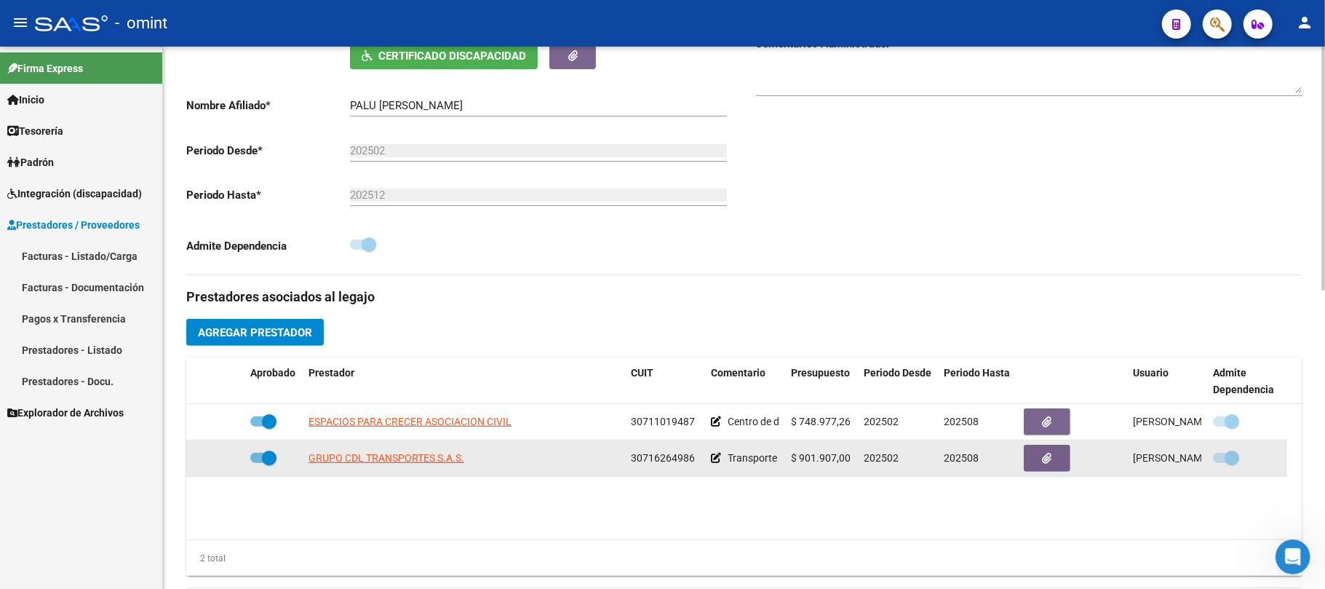
click at [1054, 457] on button "button" at bounding box center [1047, 458] width 47 height 27
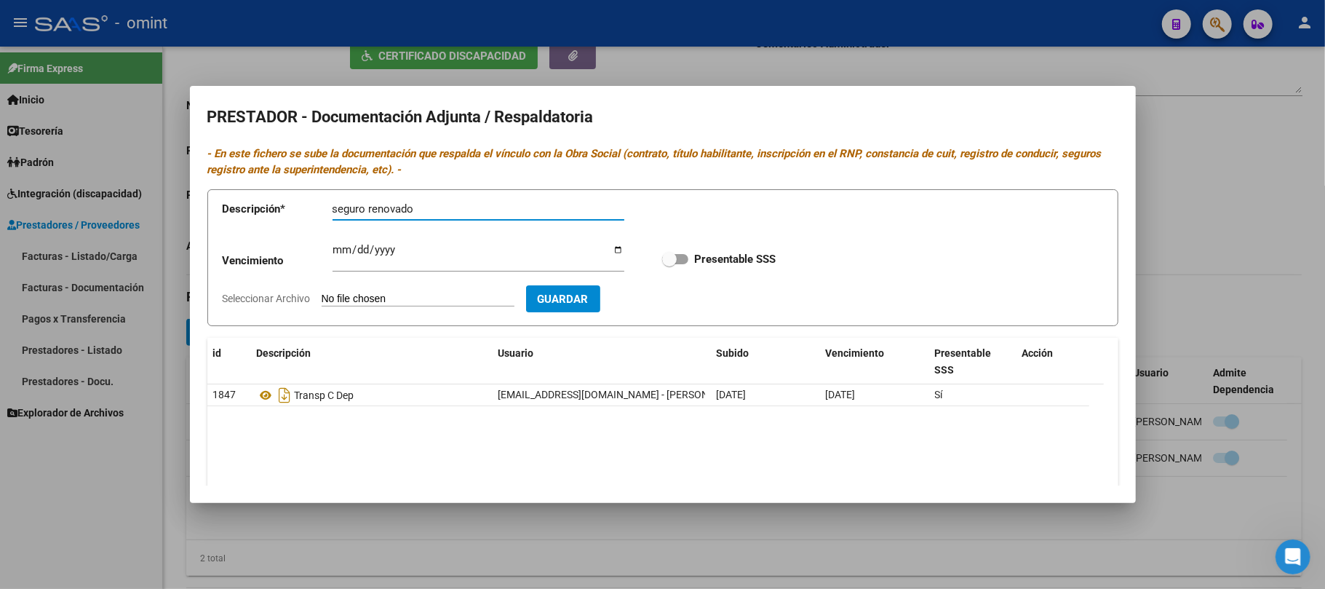
type input "seguro renovado"
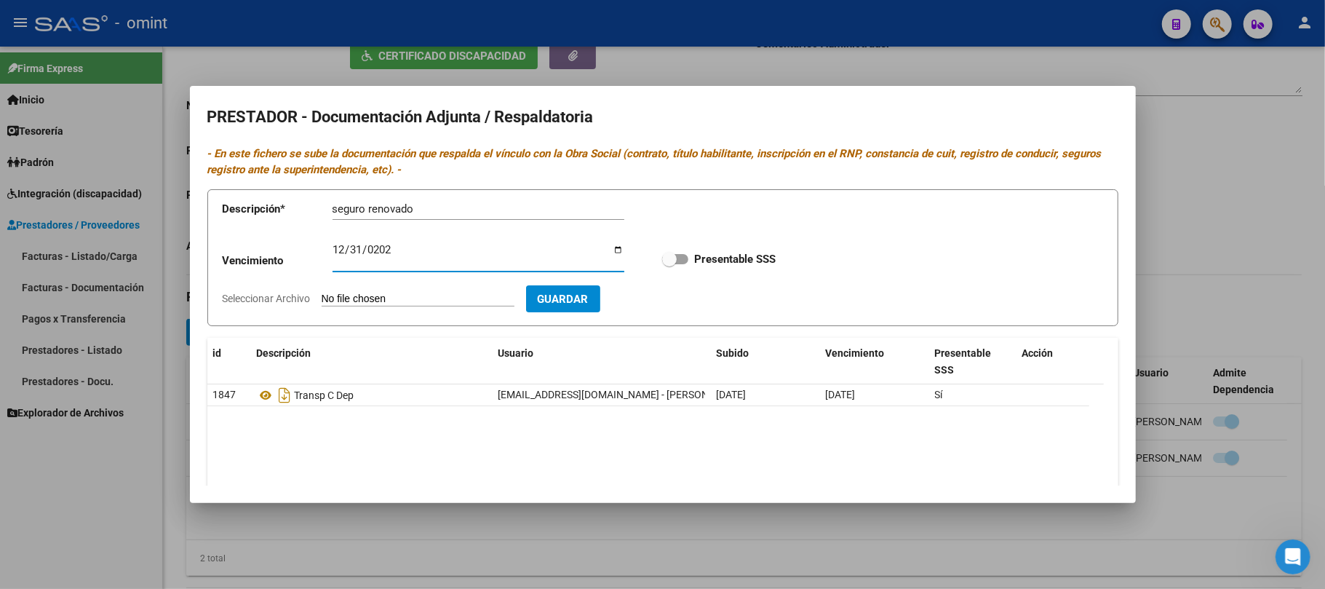
type input "2025-12-31"
click at [694, 255] on strong "Presentable SSS" at bounding box center [734, 258] width 81 height 13
click at [669, 264] on input "Presentable SSS" at bounding box center [669, 264] width 1 height 1
checkbox input "true"
click at [418, 300] on input "Seleccionar Archivo" at bounding box center [418, 299] width 193 height 14
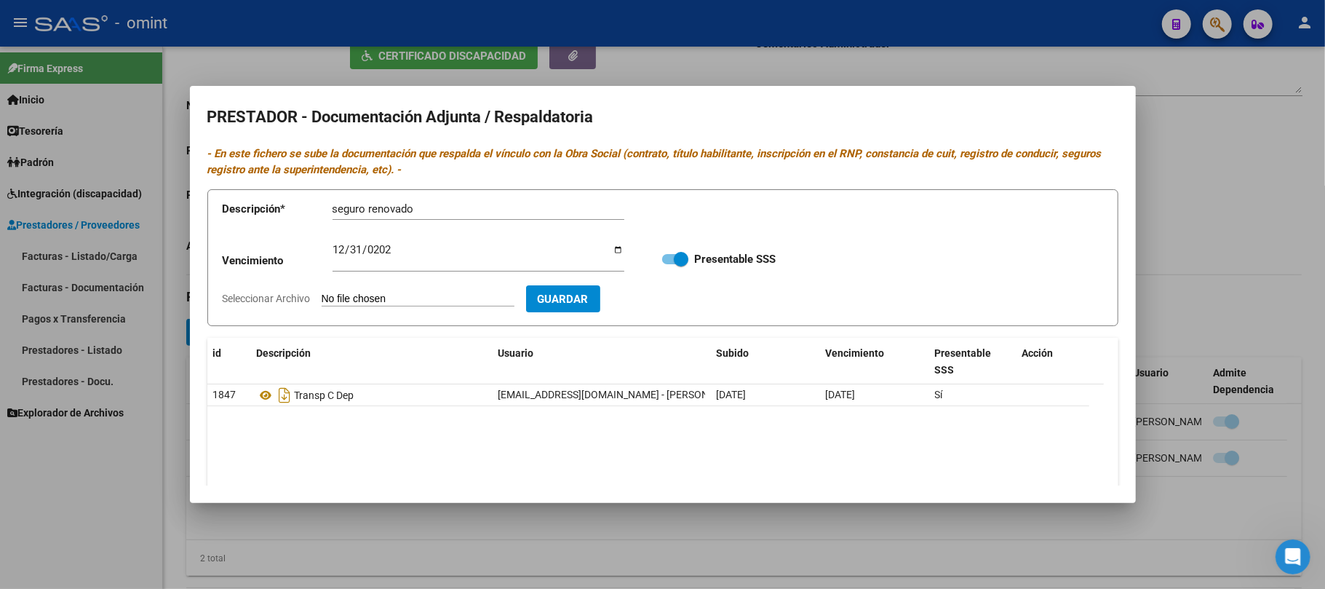
type input "C:\fakepath\2006392101_25082802410_foto-poliz-seg-translado.pdf"
click at [673, 303] on span "Guardar" at bounding box center [647, 298] width 51 height 13
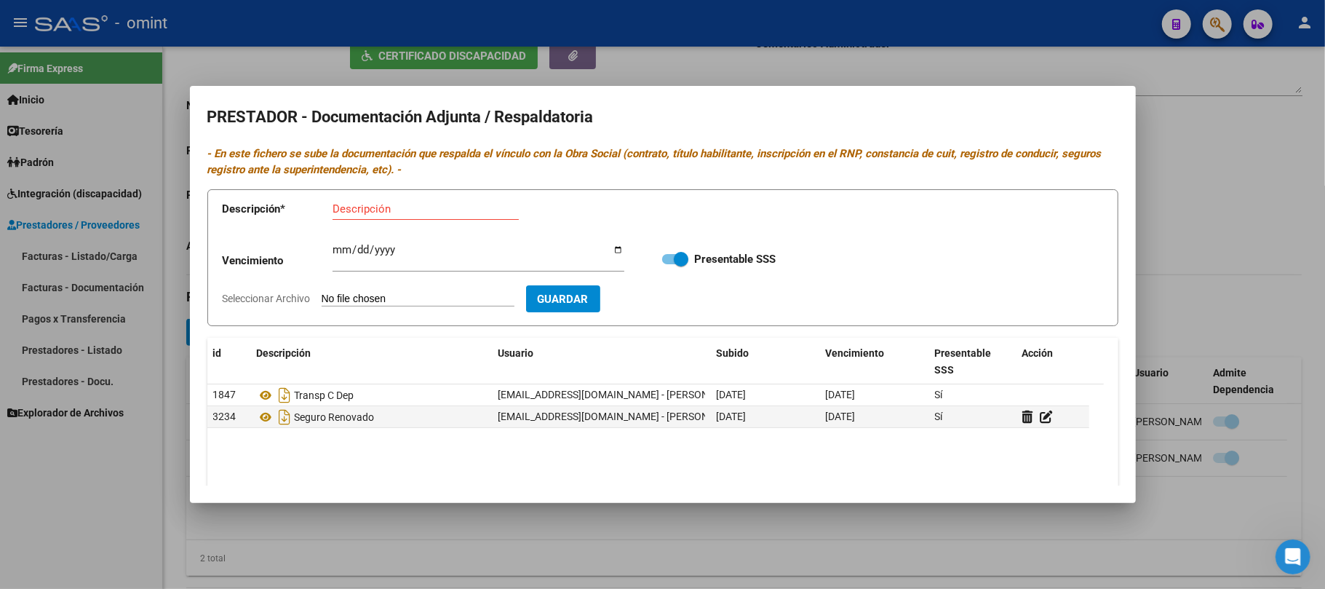
click at [659, 65] on div at bounding box center [662, 294] width 1325 height 589
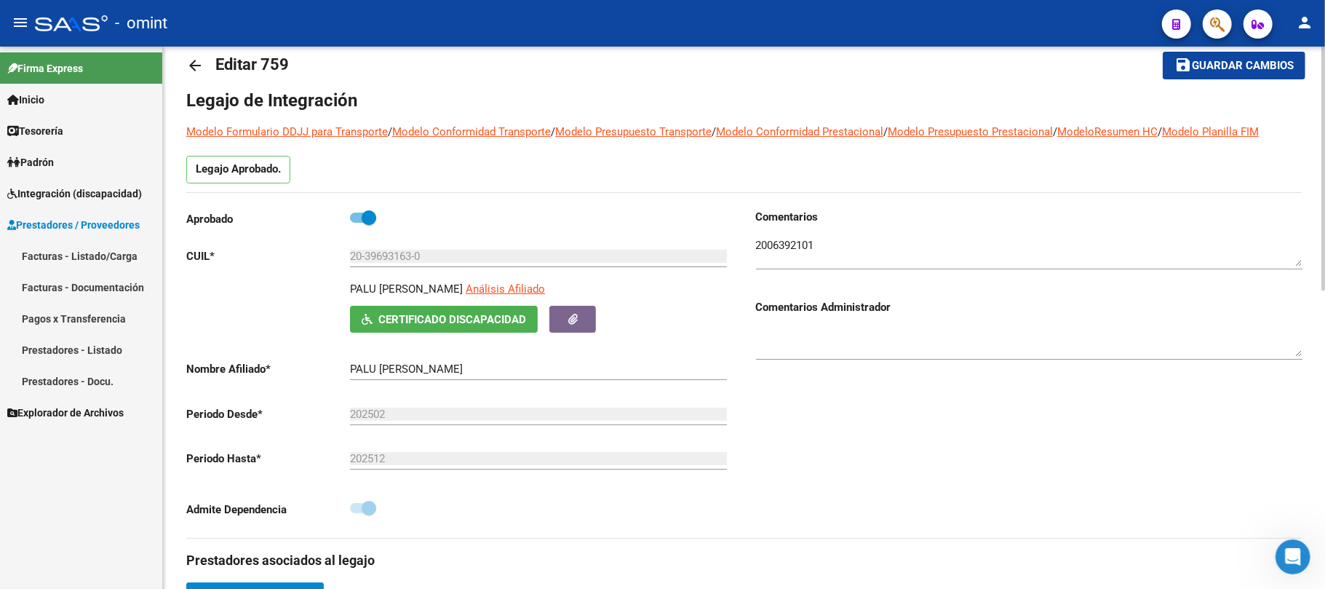
scroll to position [0, 0]
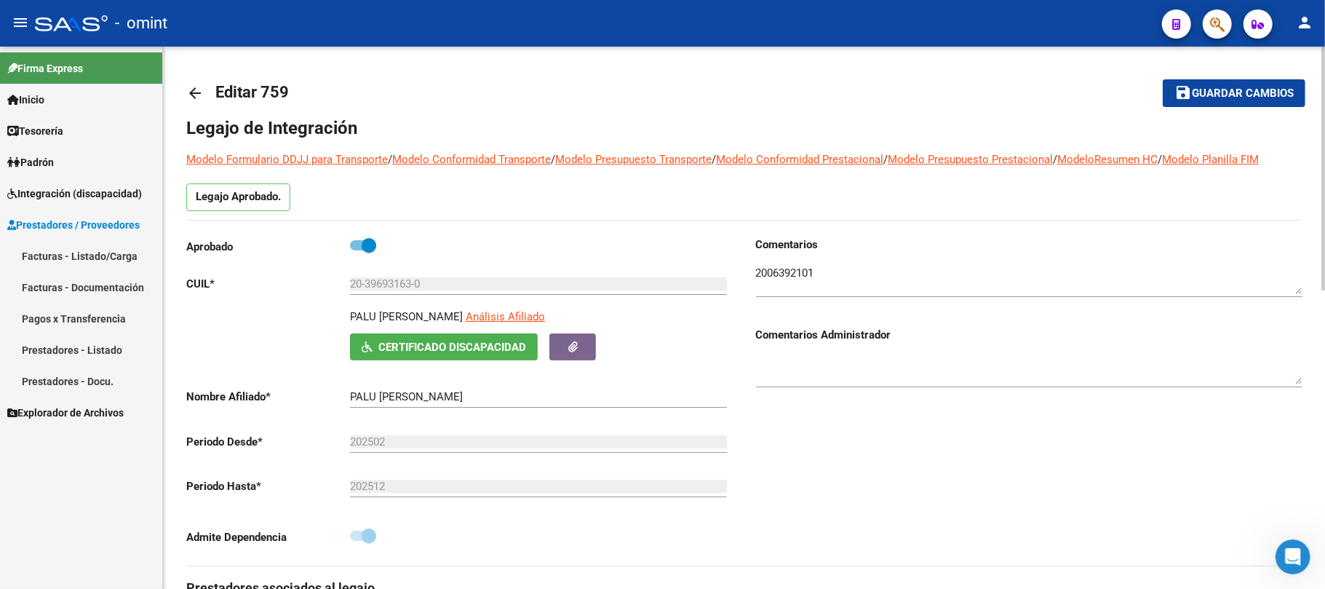
click at [199, 97] on mat-icon "arrow_back" at bounding box center [194, 92] width 17 height 17
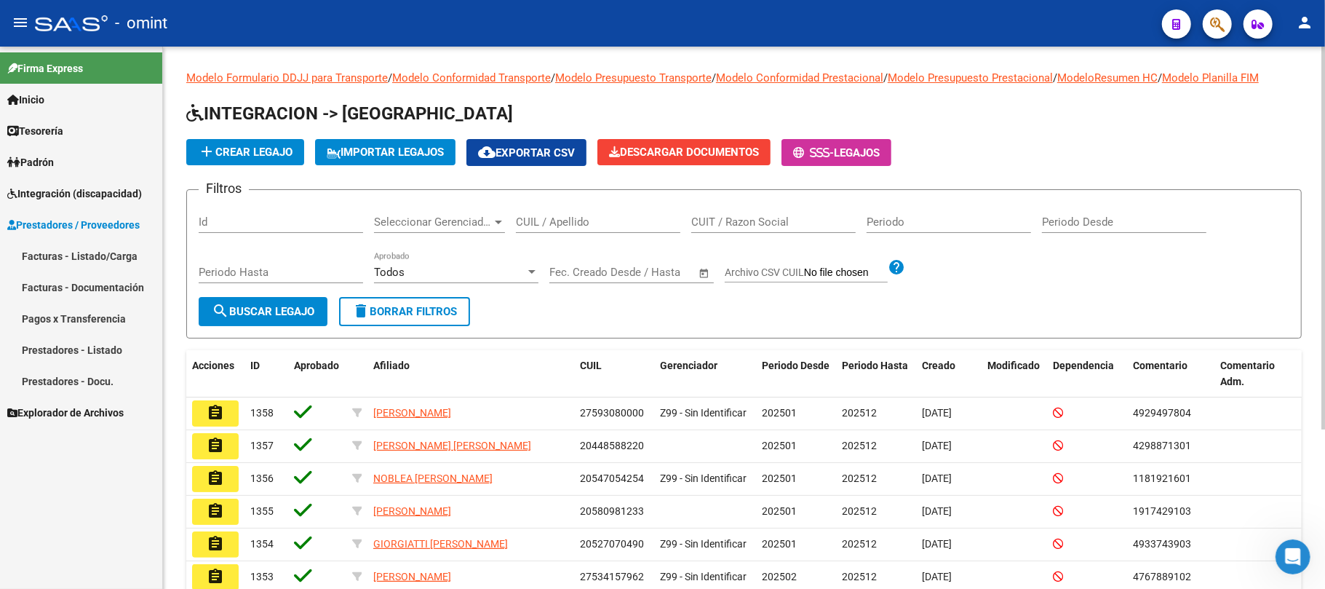
click at [549, 212] on div "CUIL / Apellido" at bounding box center [598, 217] width 164 height 31
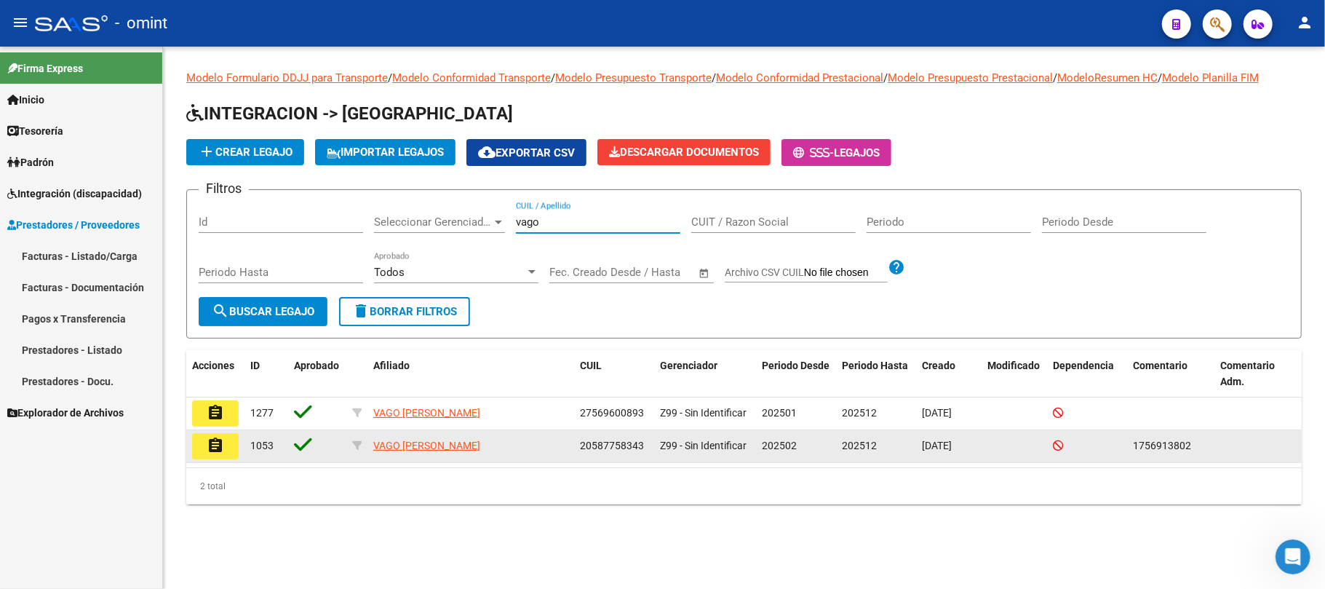
type input "vago"
click at [230, 445] on button "assignment" at bounding box center [215, 446] width 47 height 26
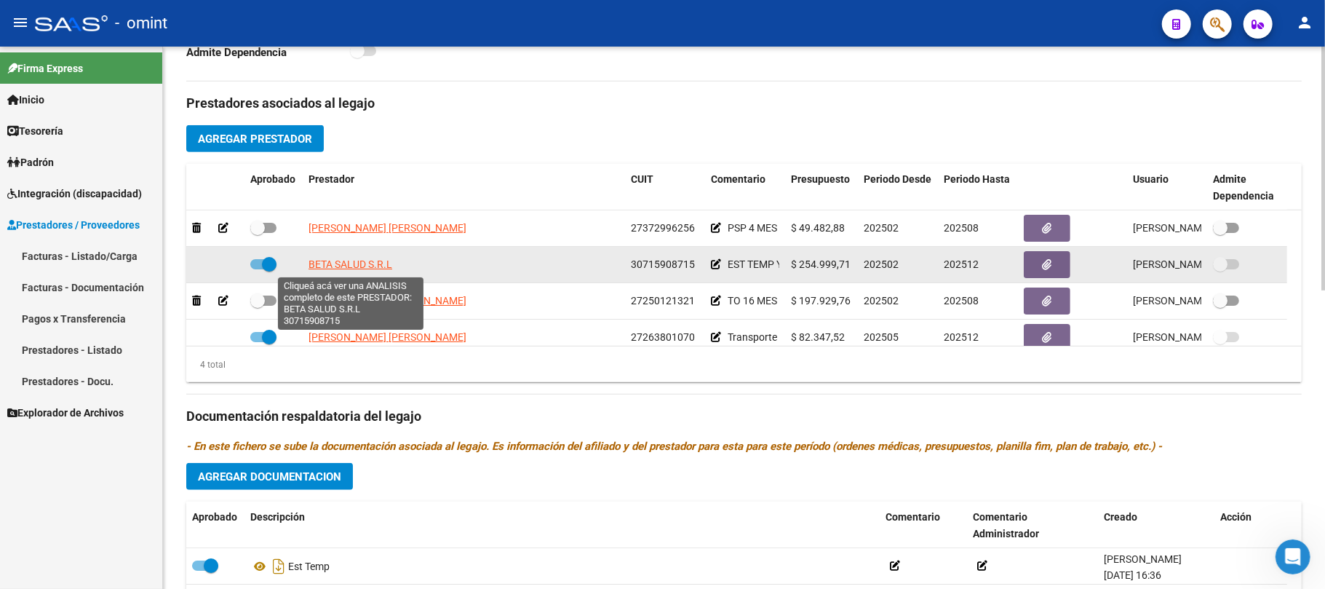
click at [332, 269] on span "BETA SALUD S.R.L" at bounding box center [350, 264] width 84 height 12
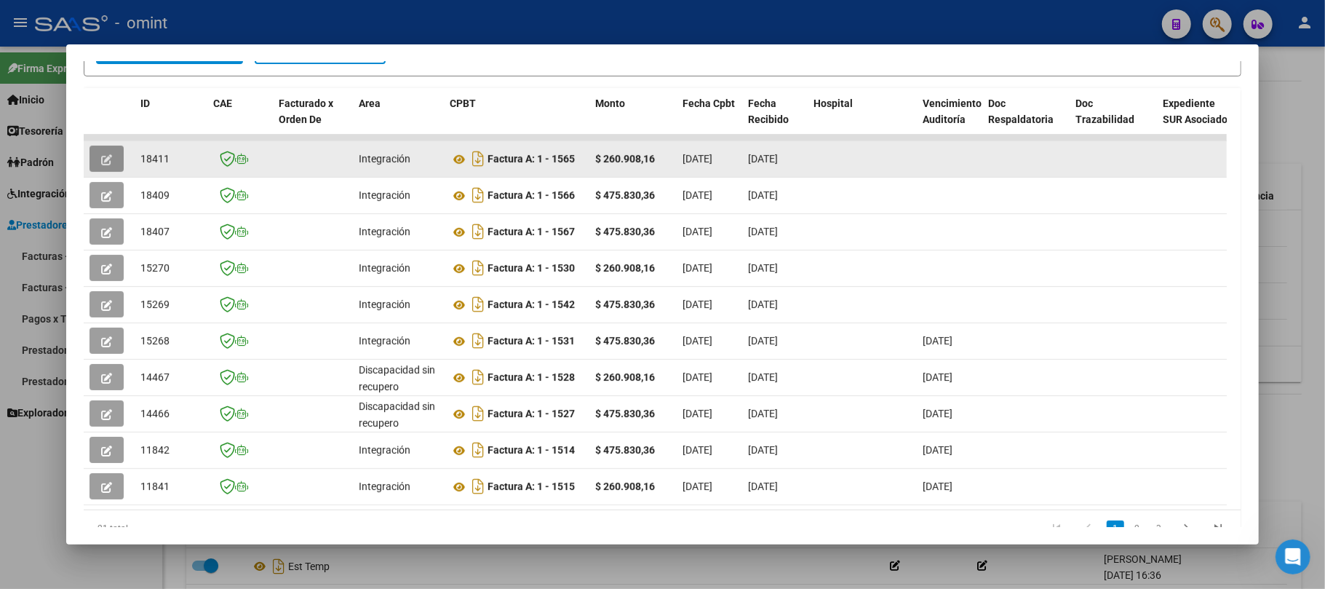
click at [105, 158] on icon "button" at bounding box center [106, 159] width 11 height 11
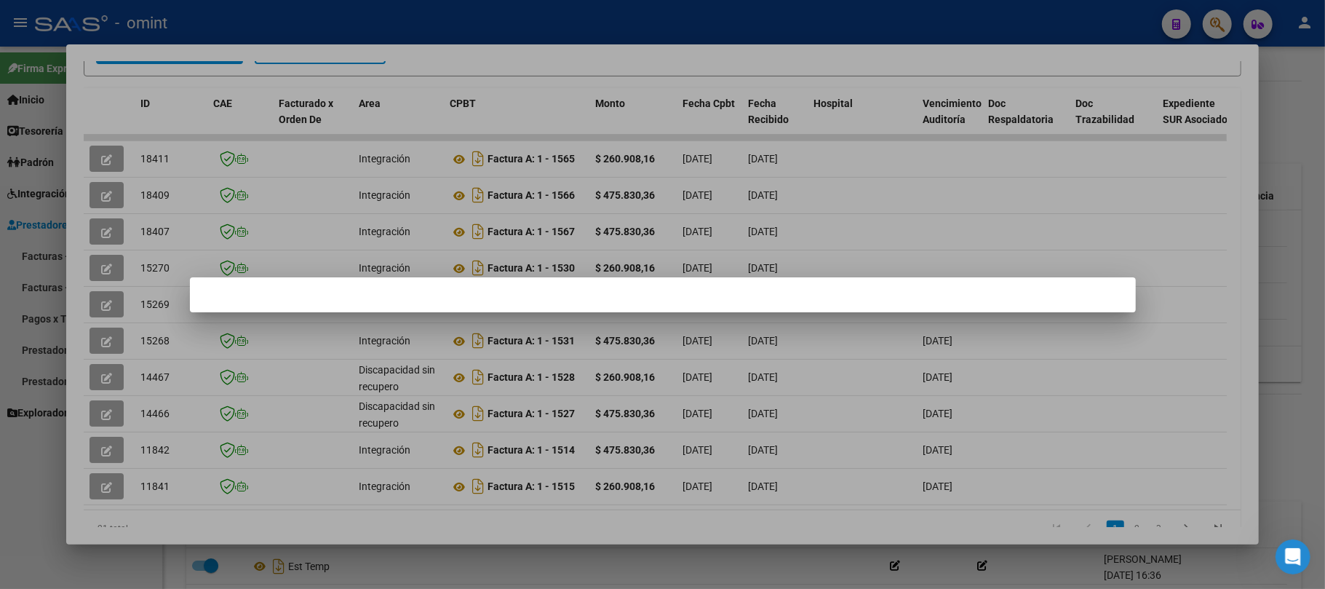
click at [172, 158] on div at bounding box center [662, 294] width 1325 height 589
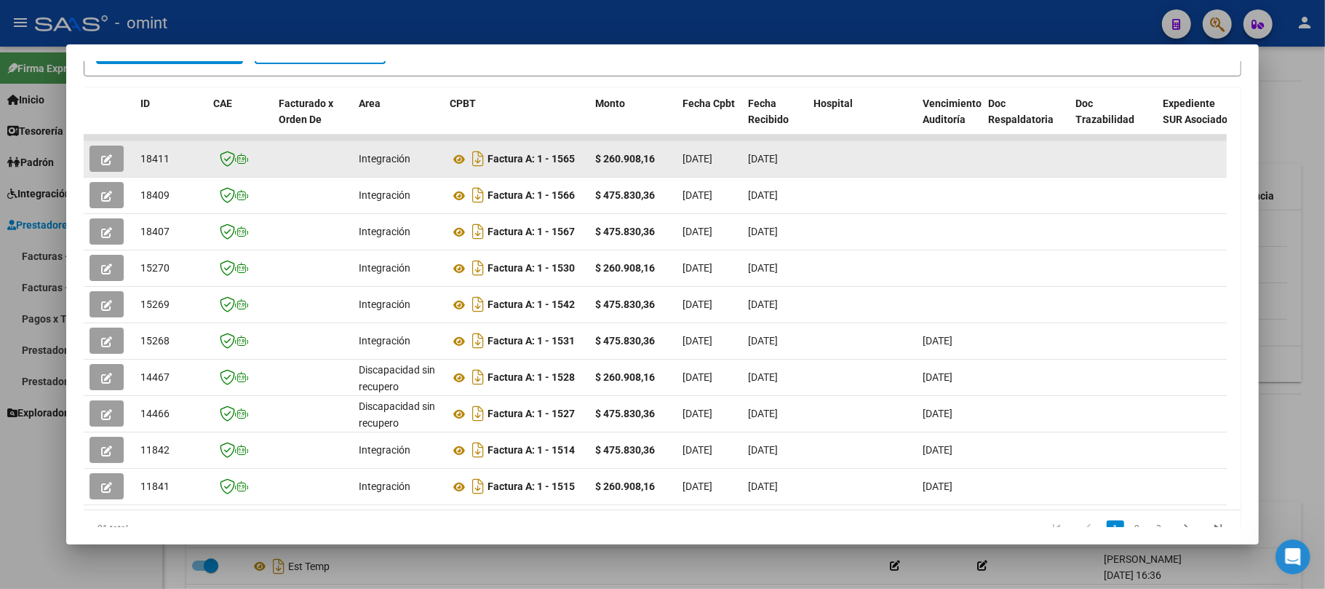
click at [111, 160] on icon "button" at bounding box center [106, 159] width 11 height 11
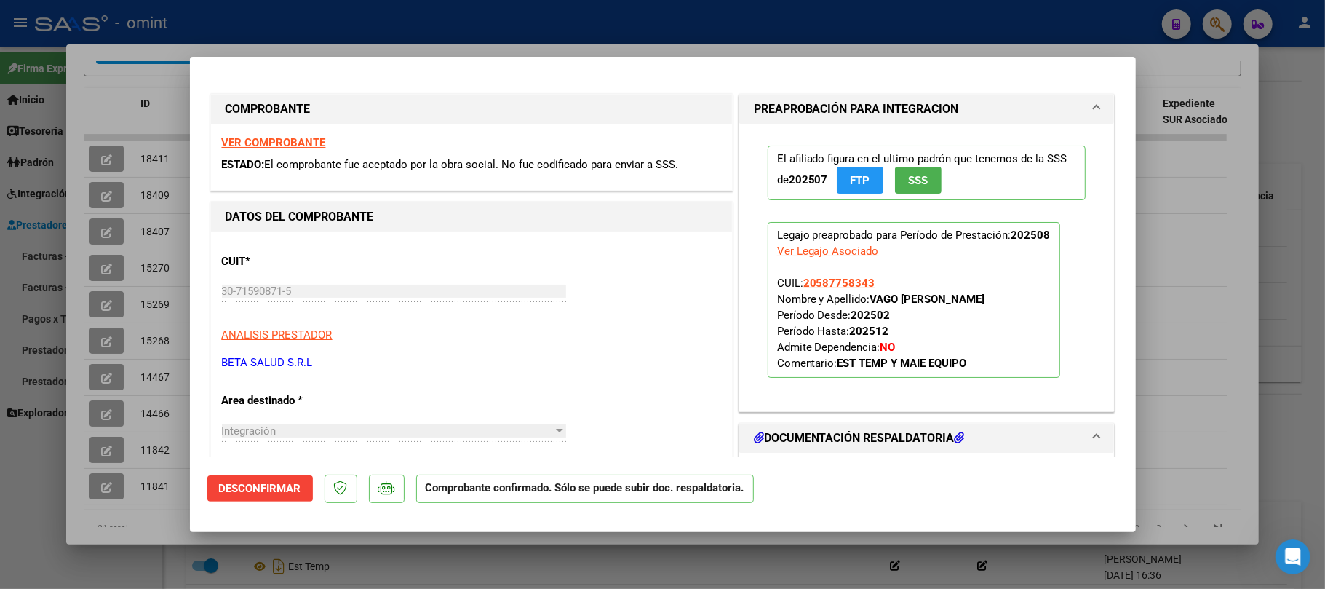
click at [303, 147] on strong "VER COMPROBANTE" at bounding box center [274, 142] width 104 height 13
click at [172, 160] on div at bounding box center [662, 294] width 1325 height 589
type input "$ 0,00"
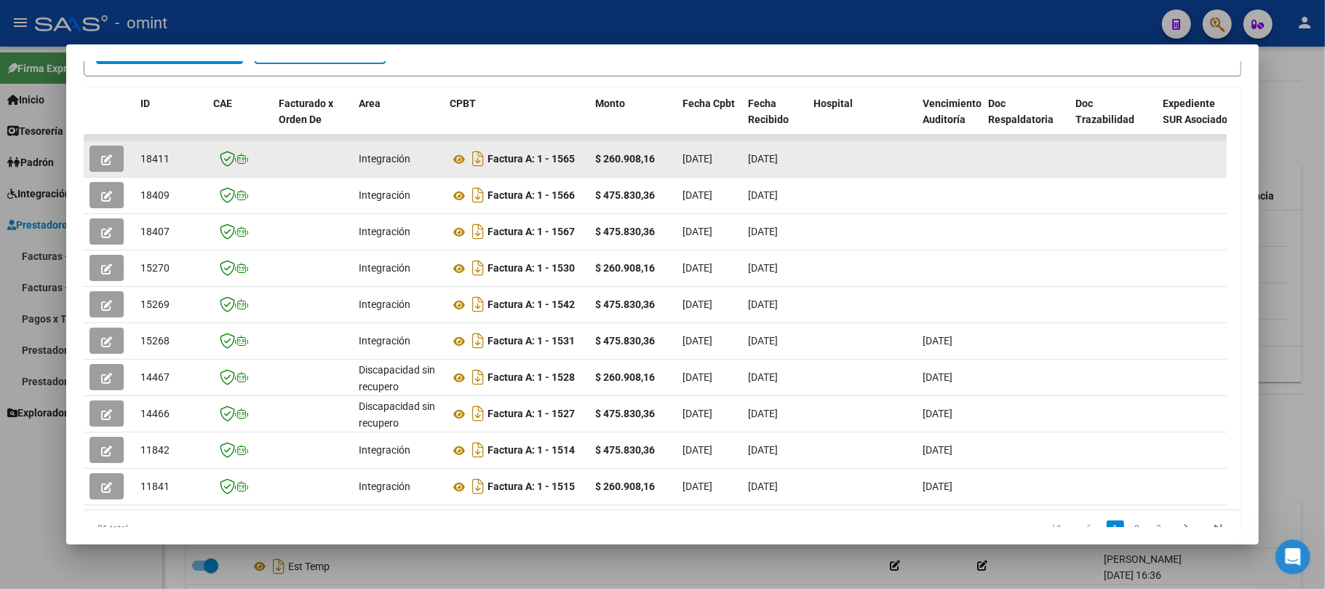
click at [154, 158] on span "18411" at bounding box center [154, 159] width 29 height 12
copy span "18411"
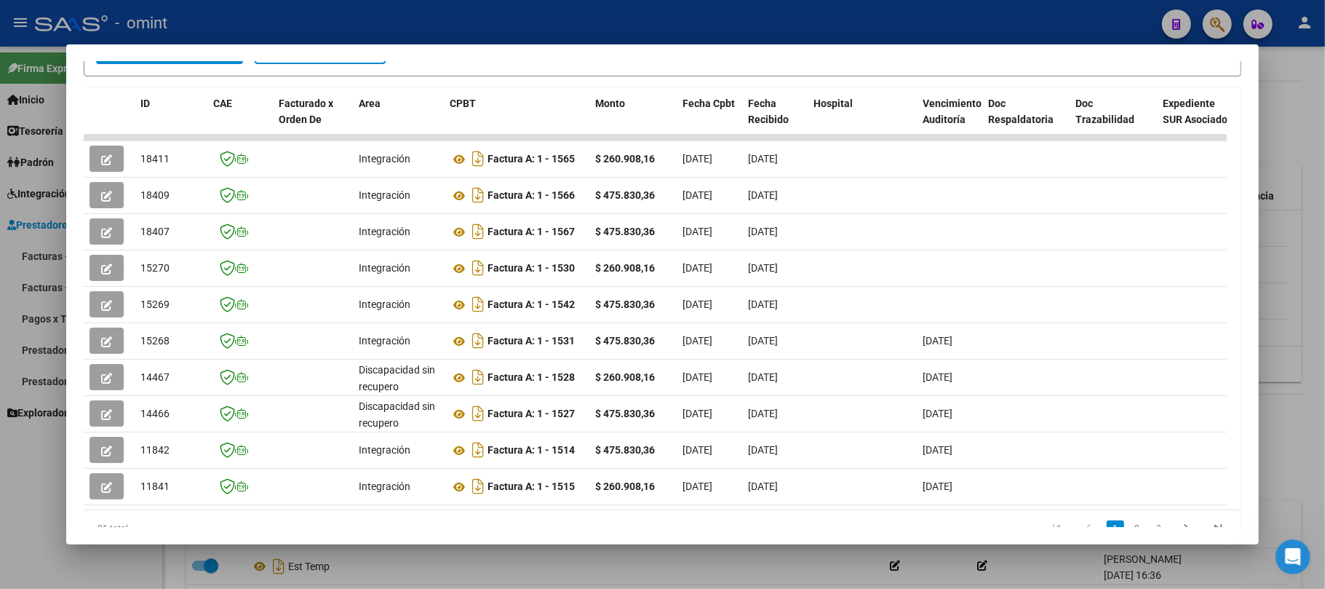
click at [374, 12] on div at bounding box center [662, 294] width 1325 height 589
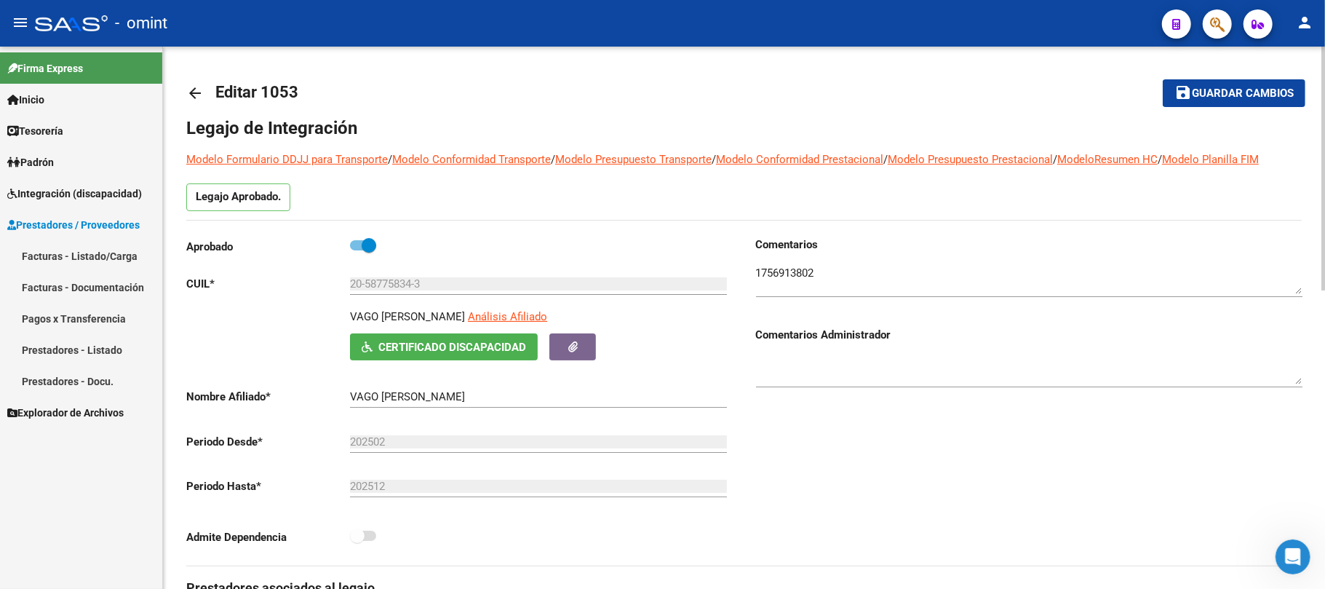
click at [198, 92] on mat-icon "arrow_back" at bounding box center [194, 92] width 17 height 17
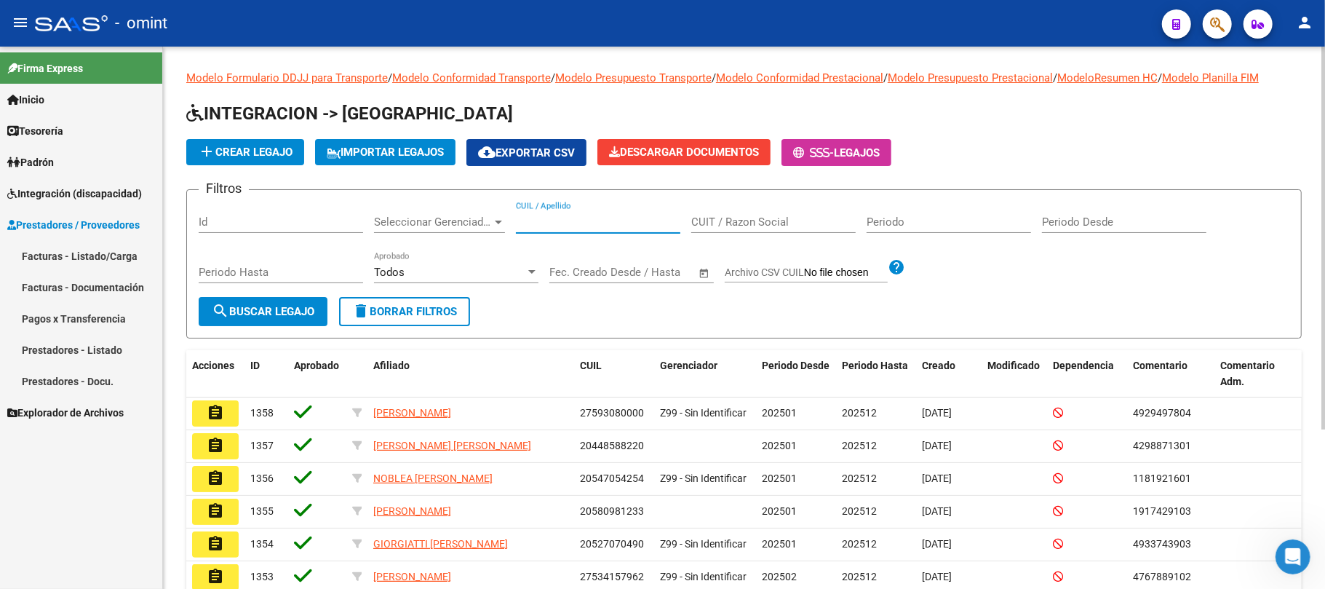
click at [574, 218] on input "CUIL / Apellido" at bounding box center [598, 221] width 164 height 13
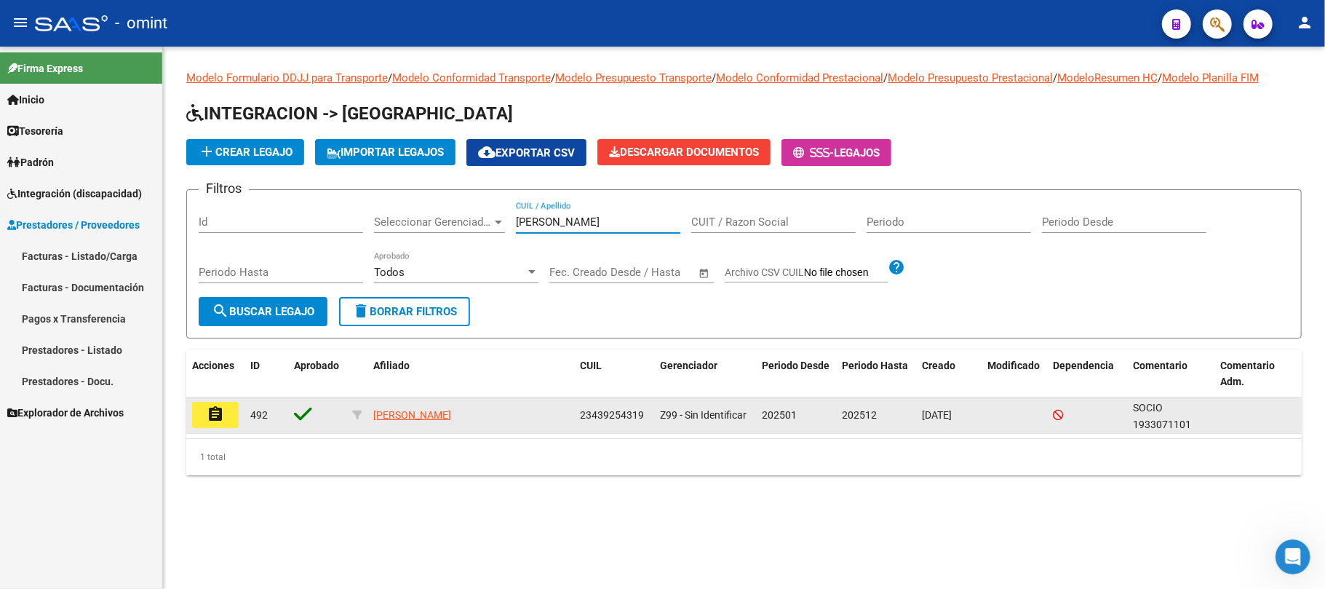
type input "MONTI"
click at [205, 413] on button "assignment" at bounding box center [215, 415] width 47 height 26
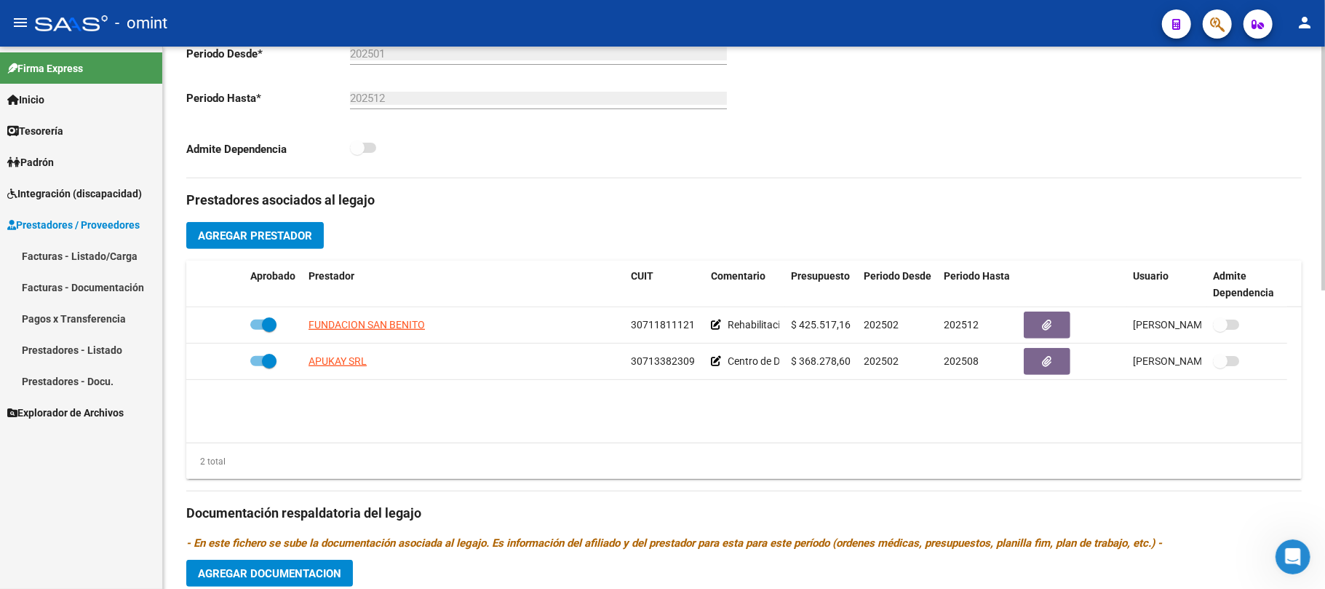
scroll to position [664, 0]
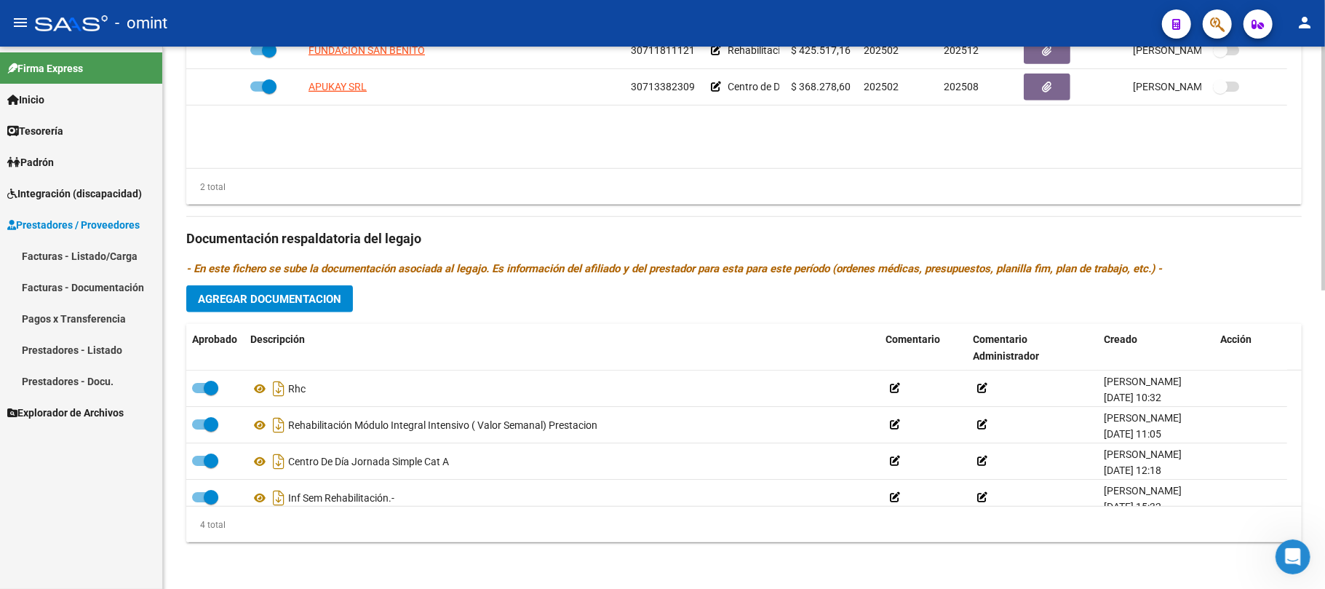
click at [324, 292] on span "Agregar Documentacion" at bounding box center [269, 298] width 143 height 13
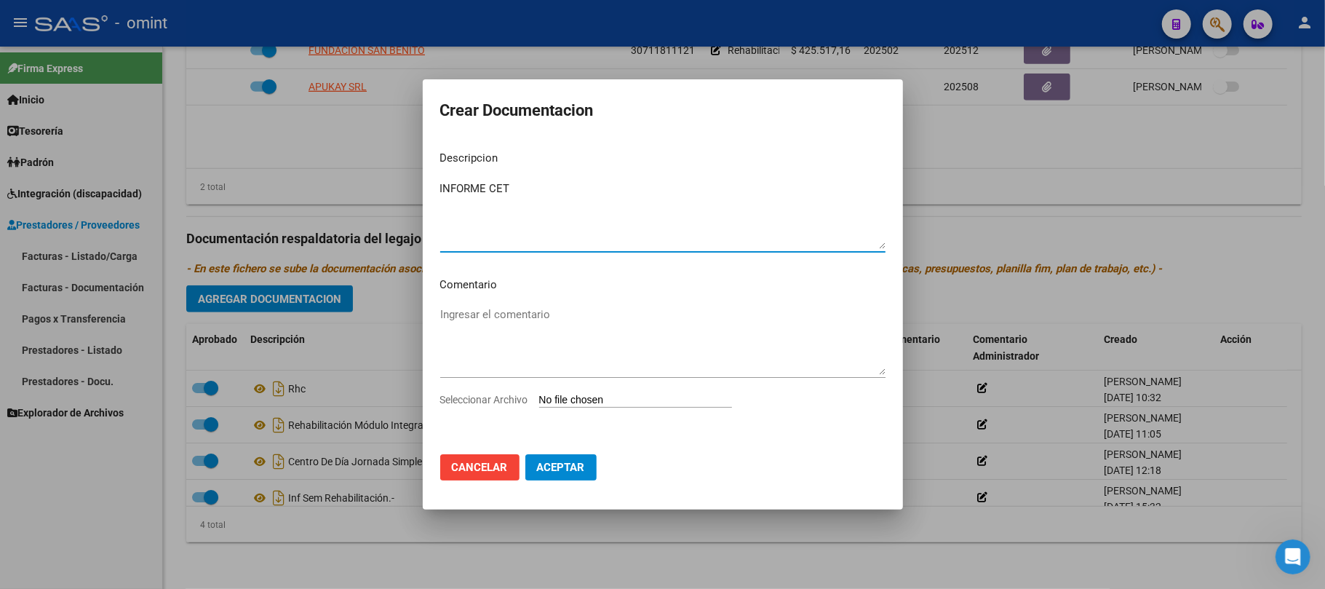
type textarea "INFORME CET"
click at [617, 394] on input "Seleccionar Archivo" at bounding box center [635, 401] width 193 height 14
type input "C:\fakepath\informe - ferreyra - cet.pdf"
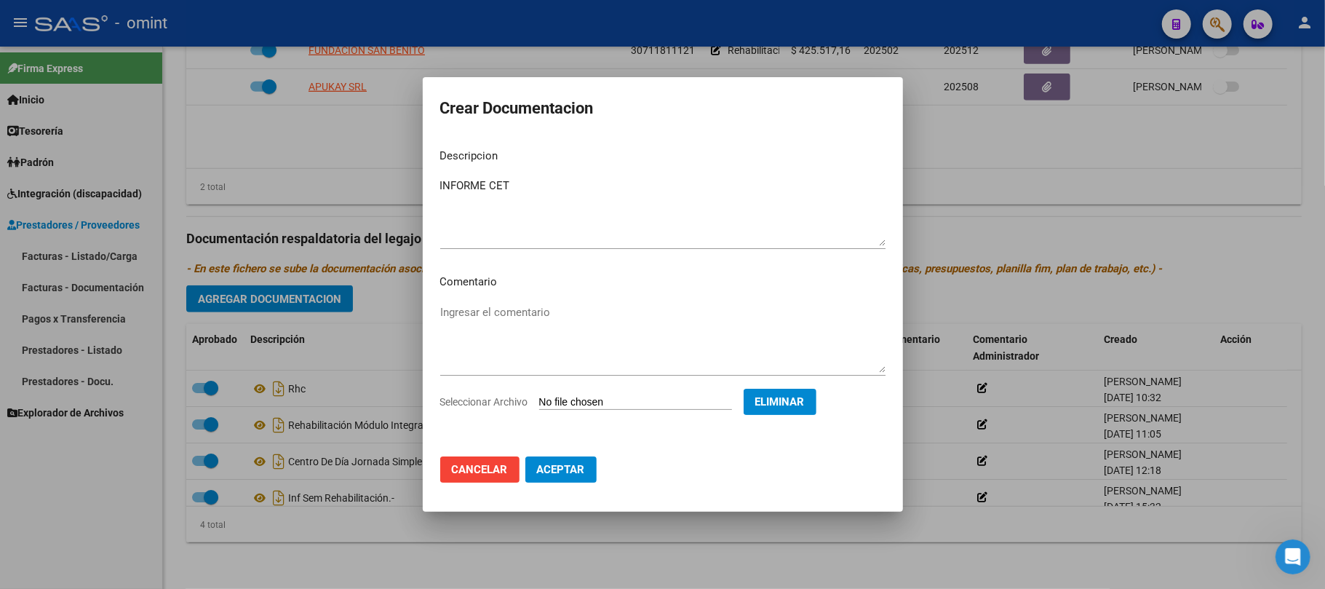
click at [565, 482] on button "Aceptar" at bounding box center [560, 469] width 71 height 26
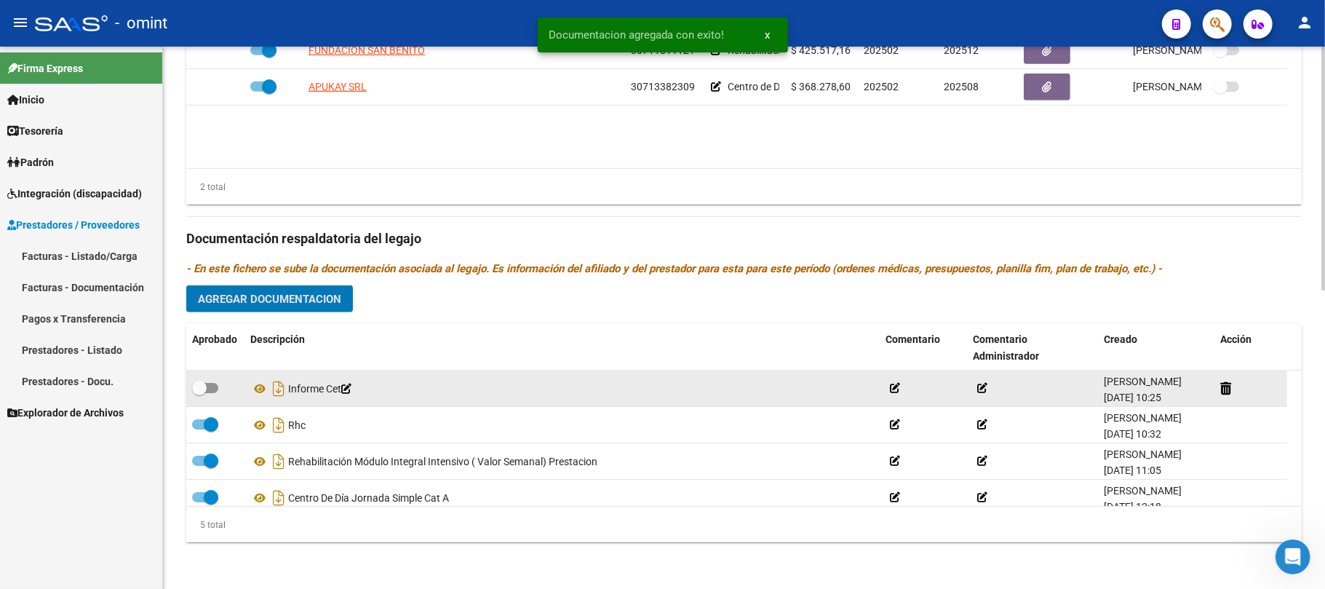
click at [202, 385] on span at bounding box center [199, 388] width 15 height 15
click at [199, 393] on input "checkbox" at bounding box center [199, 393] width 1 height 1
checkbox input "true"
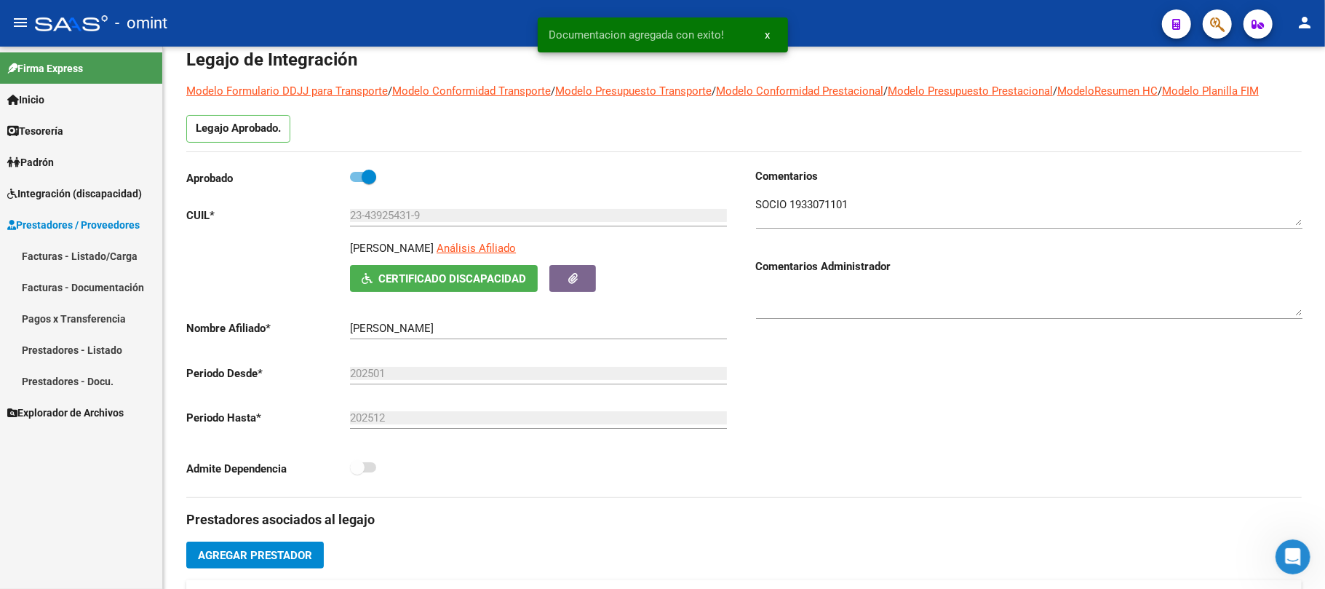
scroll to position [0, 0]
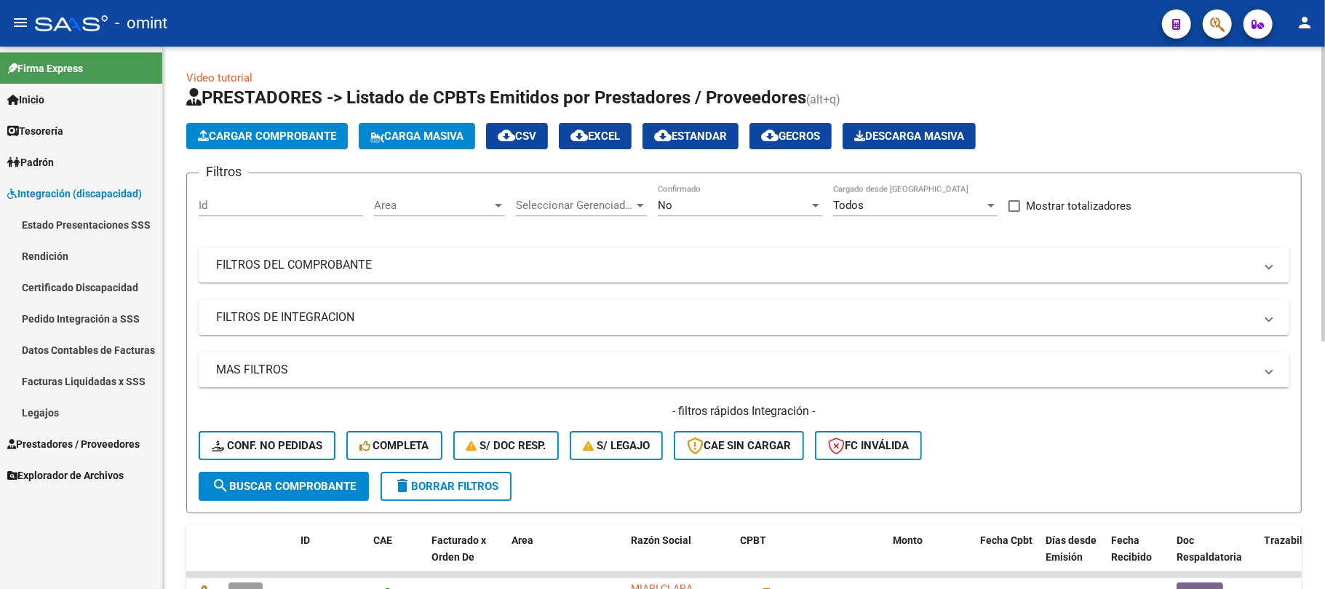
click at [221, 202] on input "Id" at bounding box center [281, 205] width 164 height 13
paste input "18411"
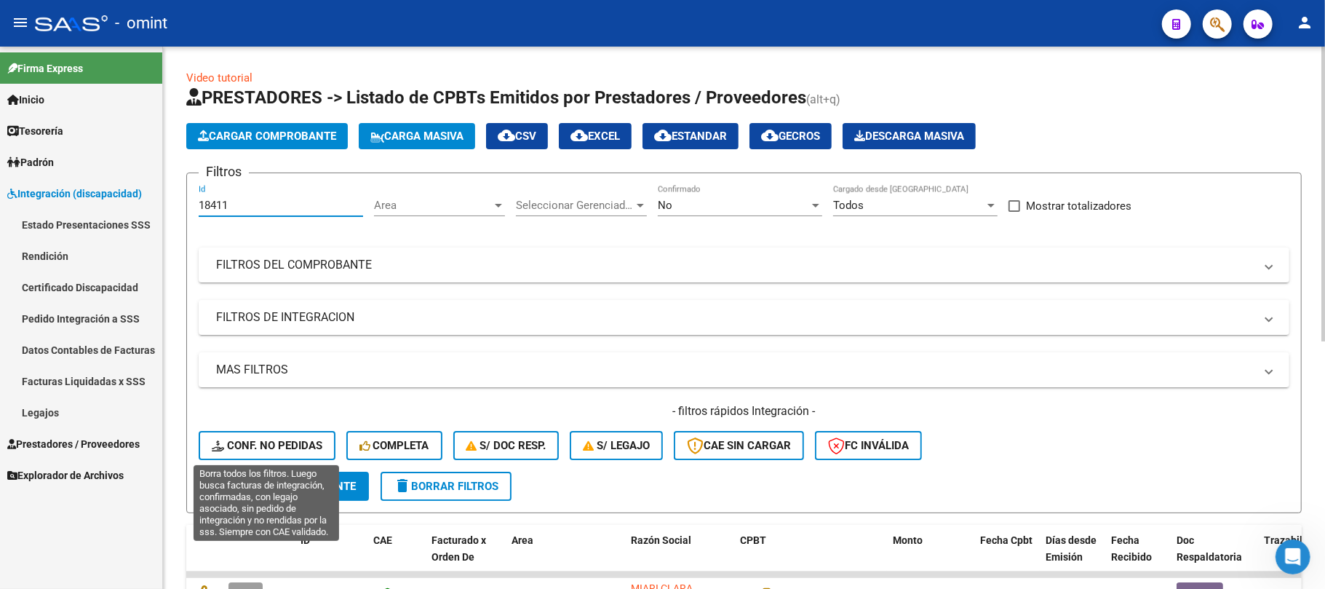
type input "18411"
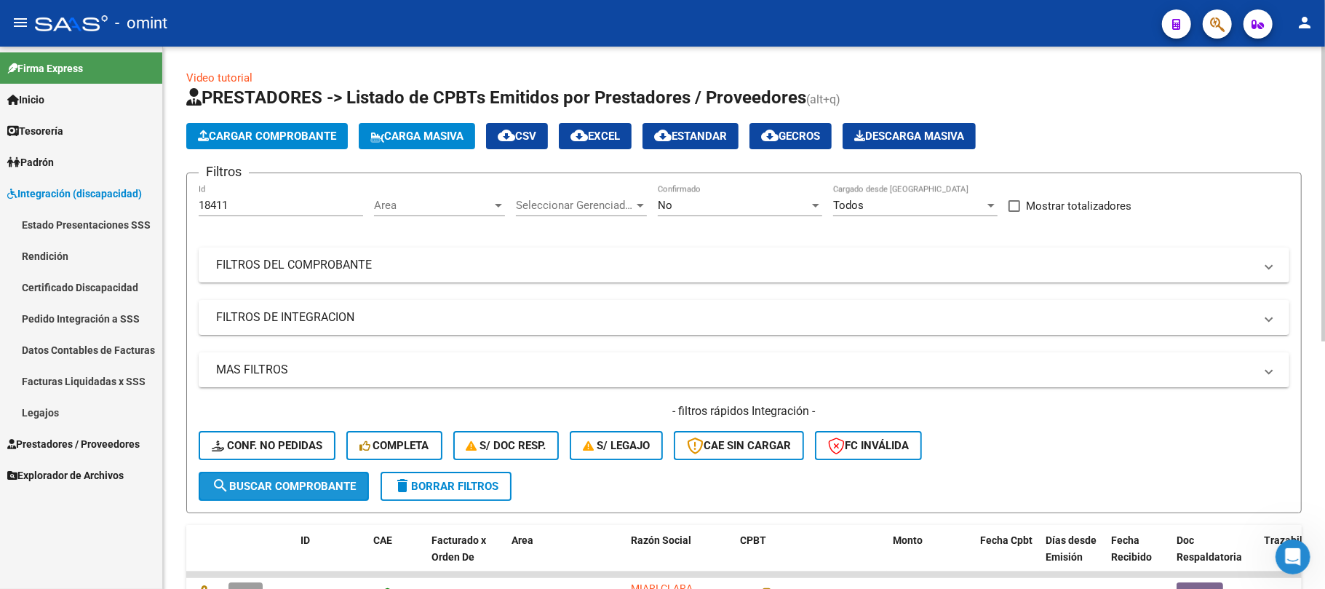
click at [276, 476] on button "search Buscar Comprobante" at bounding box center [284, 485] width 170 height 29
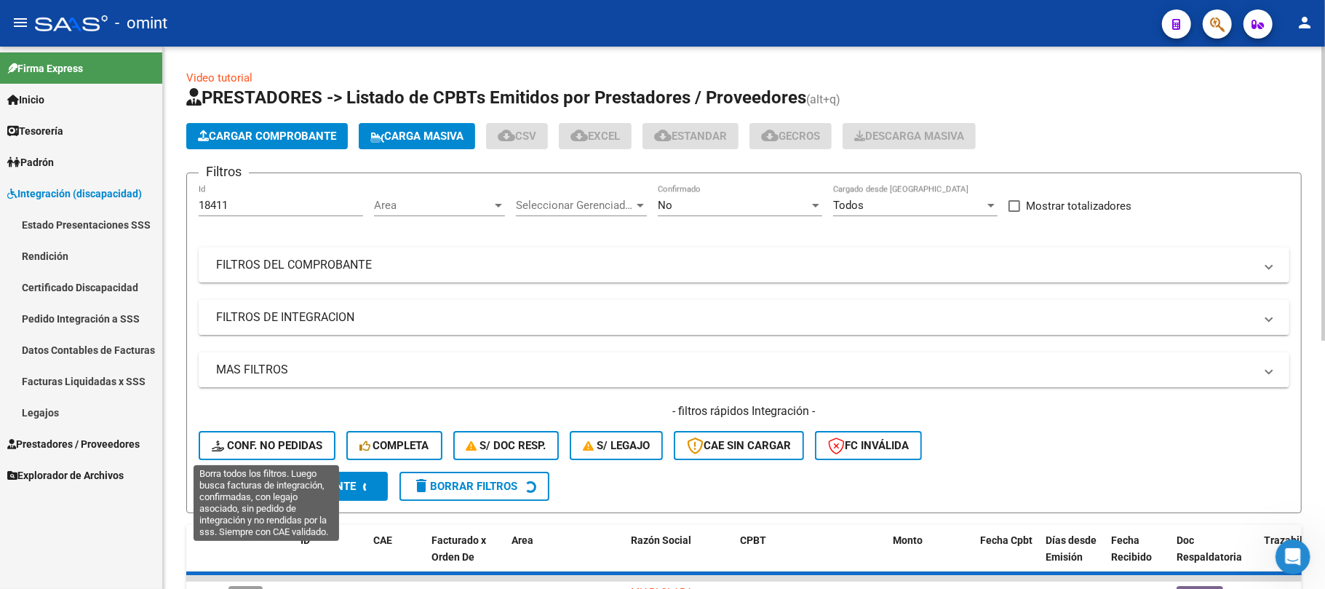
click at [272, 453] on button "Conf. no pedidas" at bounding box center [267, 445] width 137 height 29
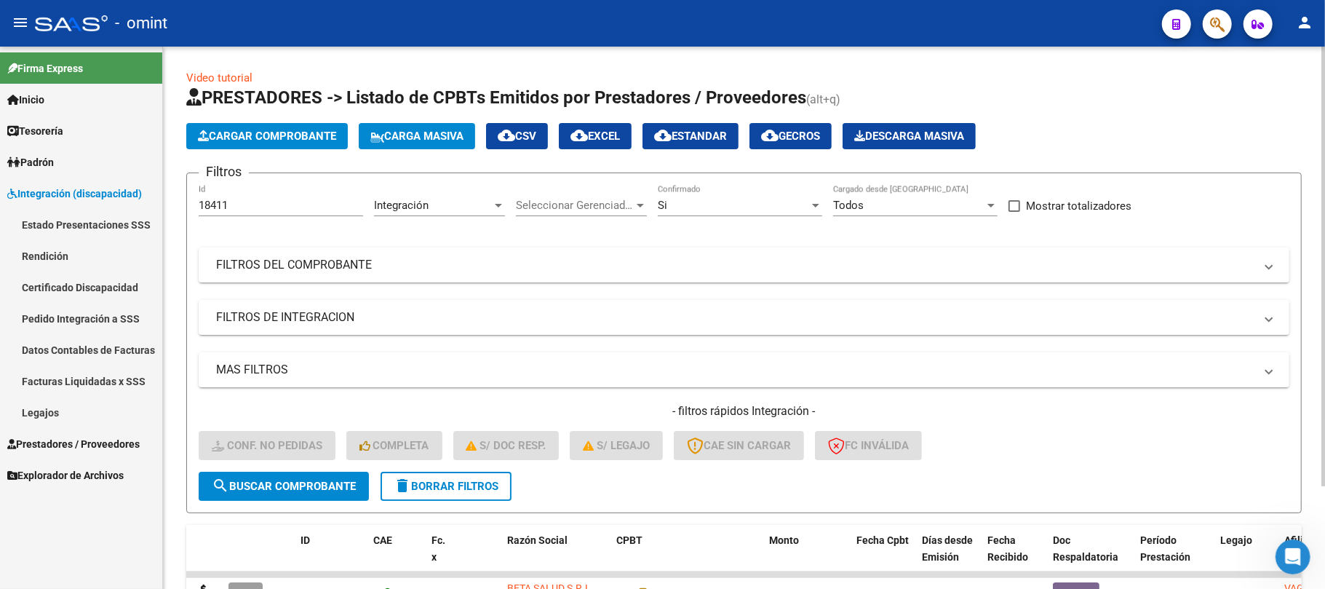
scroll to position [127, 0]
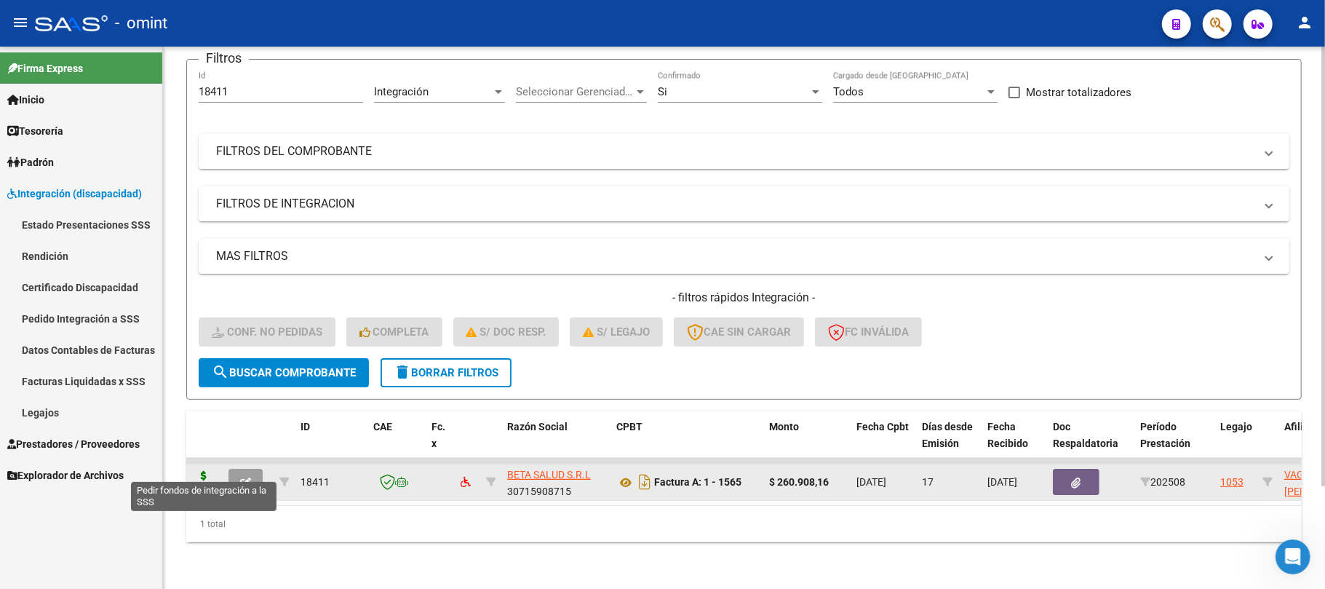
click at [207, 471] on icon at bounding box center [203, 481] width 23 height 20
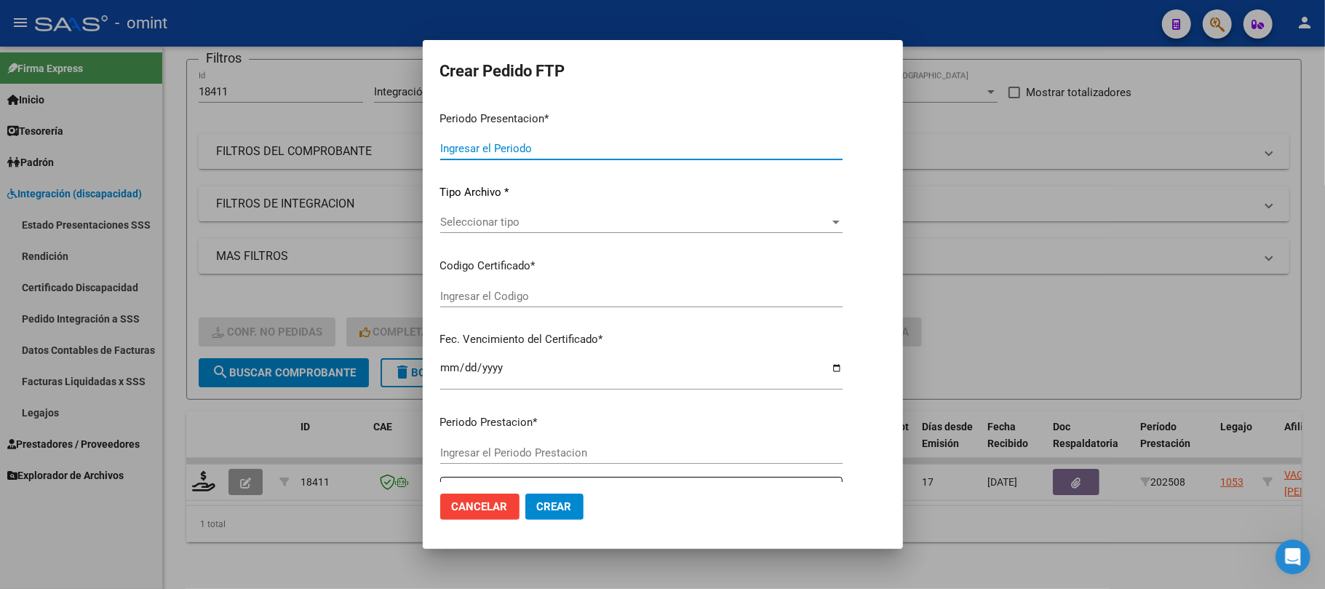
type input "202508"
type input "$ 260.908,16"
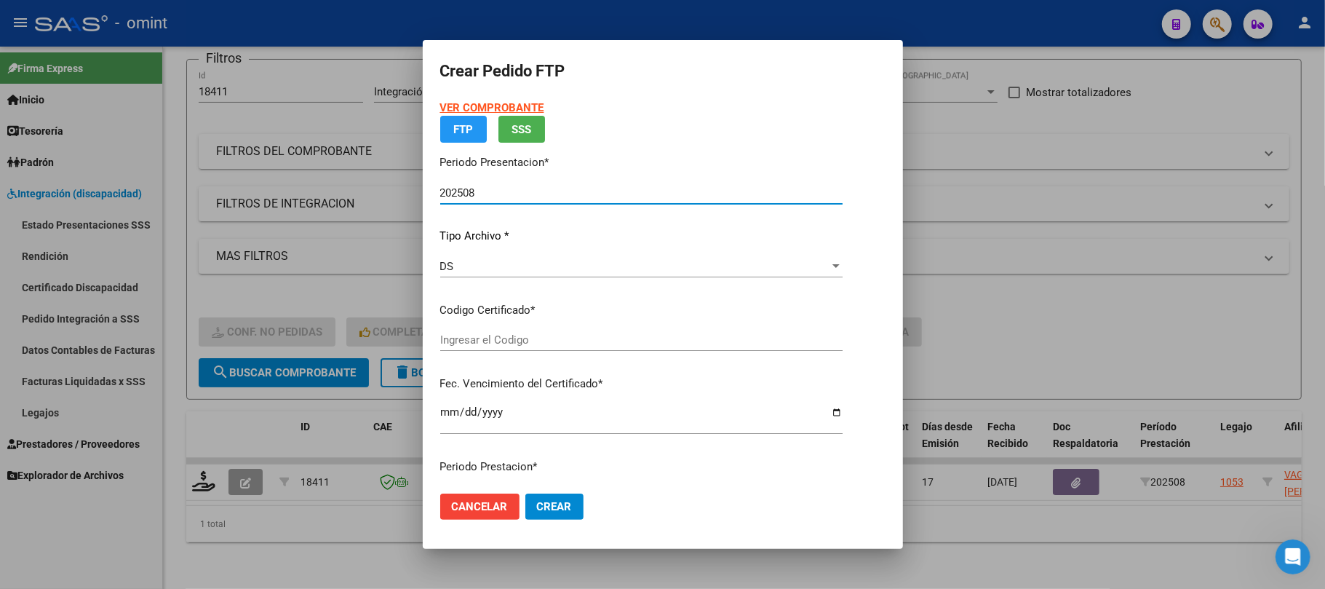
type input "1756913803"
type input "2030-04-01"
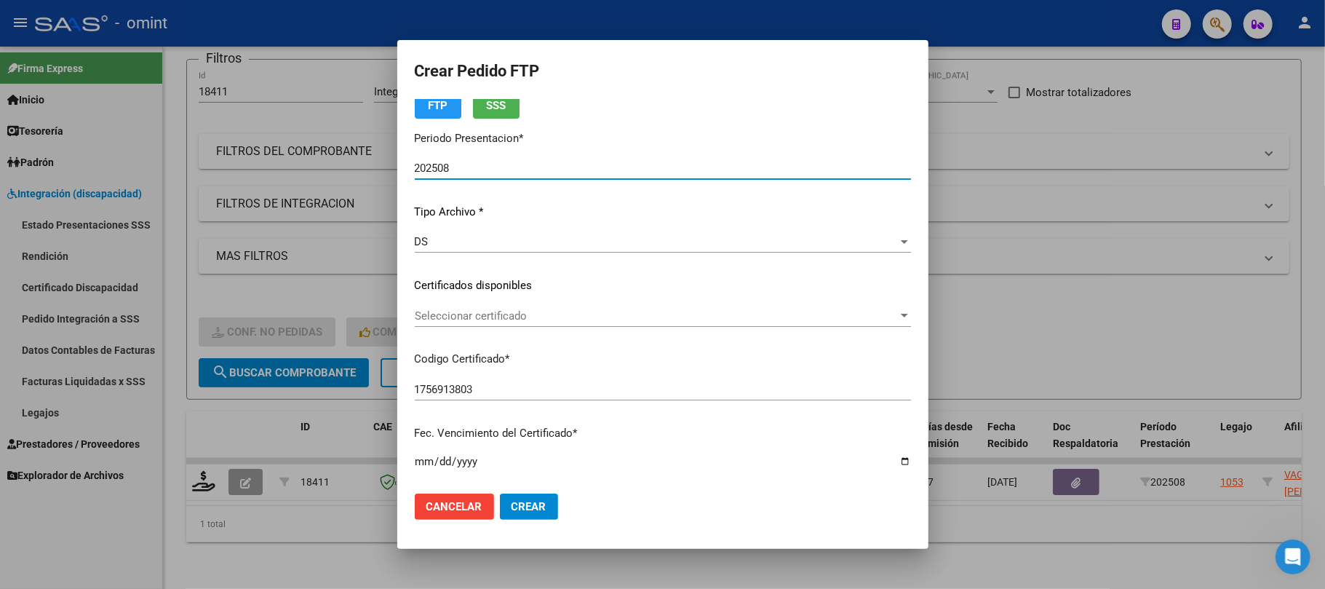
scroll to position [97, 0]
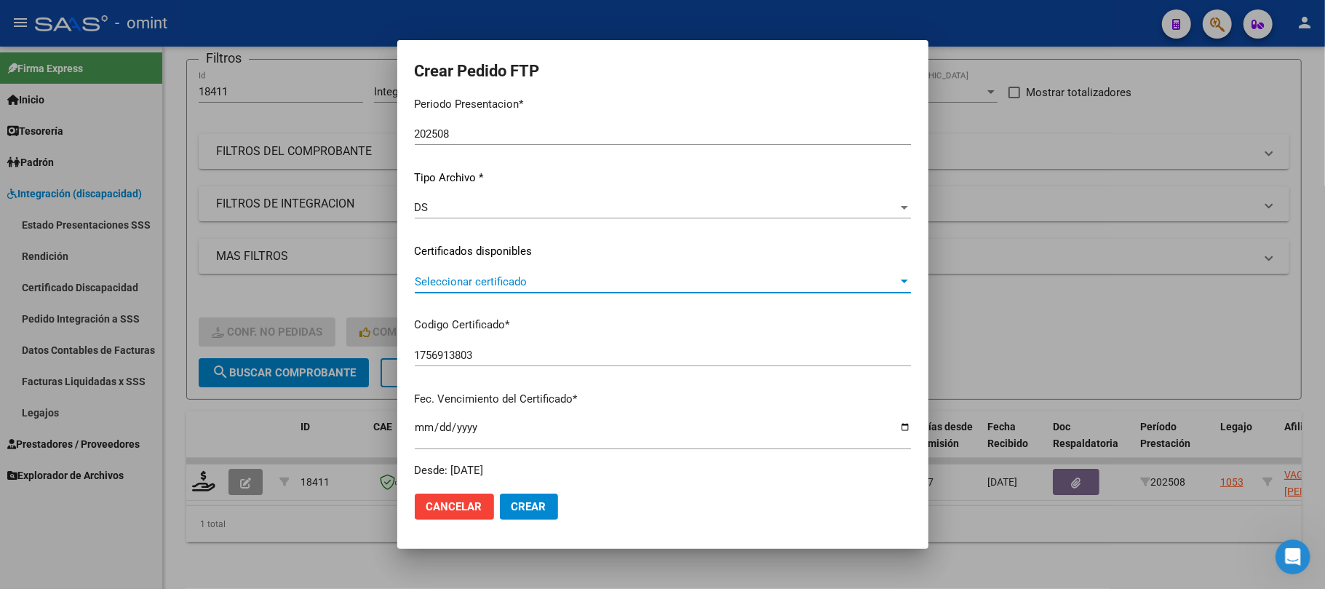
click at [538, 281] on span "Seleccionar certificado" at bounding box center [656, 281] width 483 height 13
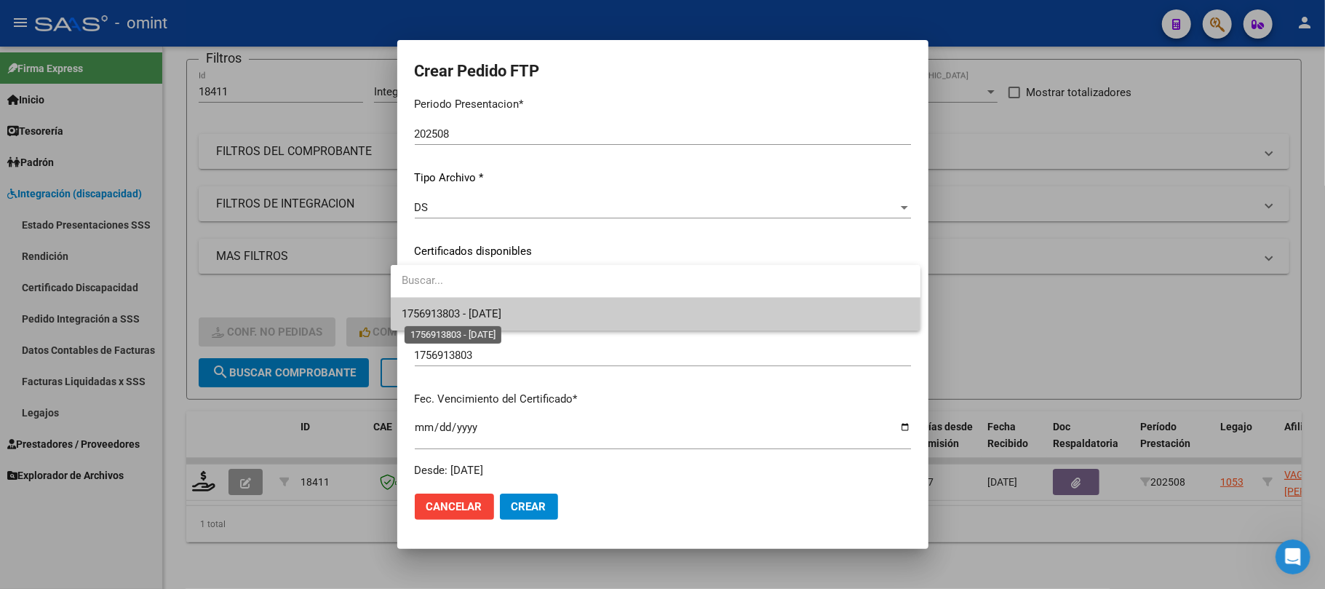
click at [502, 314] on span "1756913803 - 2030-04-01" at bounding box center [452, 313] width 100 height 13
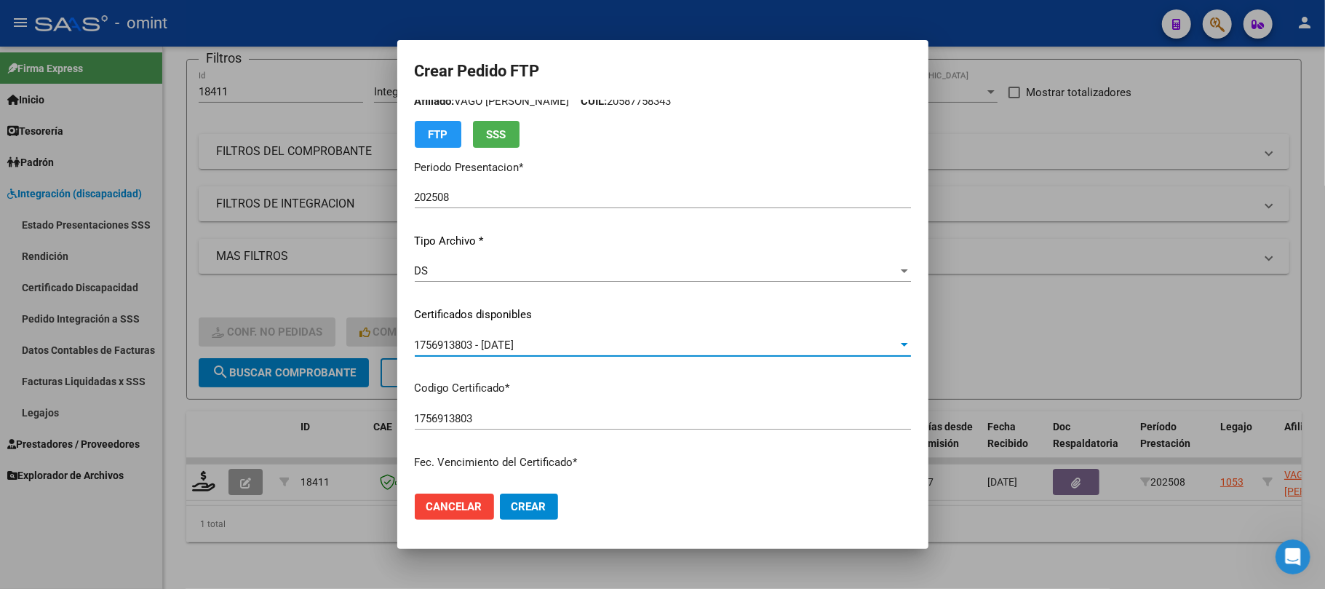
scroll to position [0, 0]
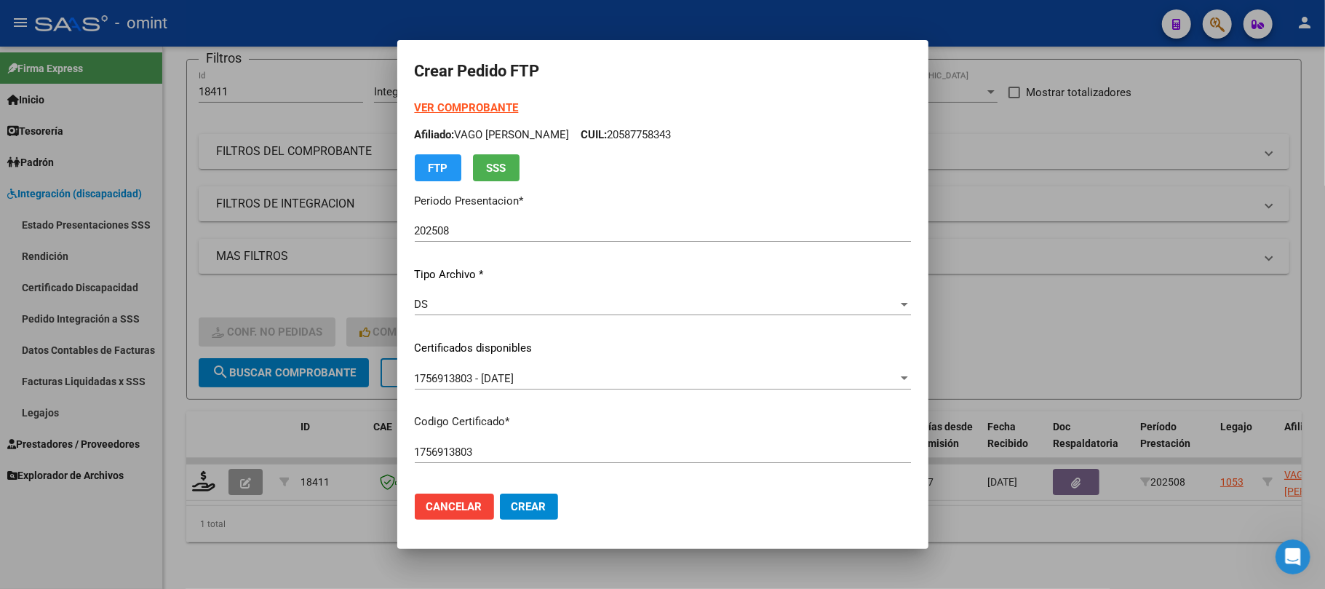
click at [445, 109] on strong "VER COMPROBANTE" at bounding box center [467, 107] width 104 height 13
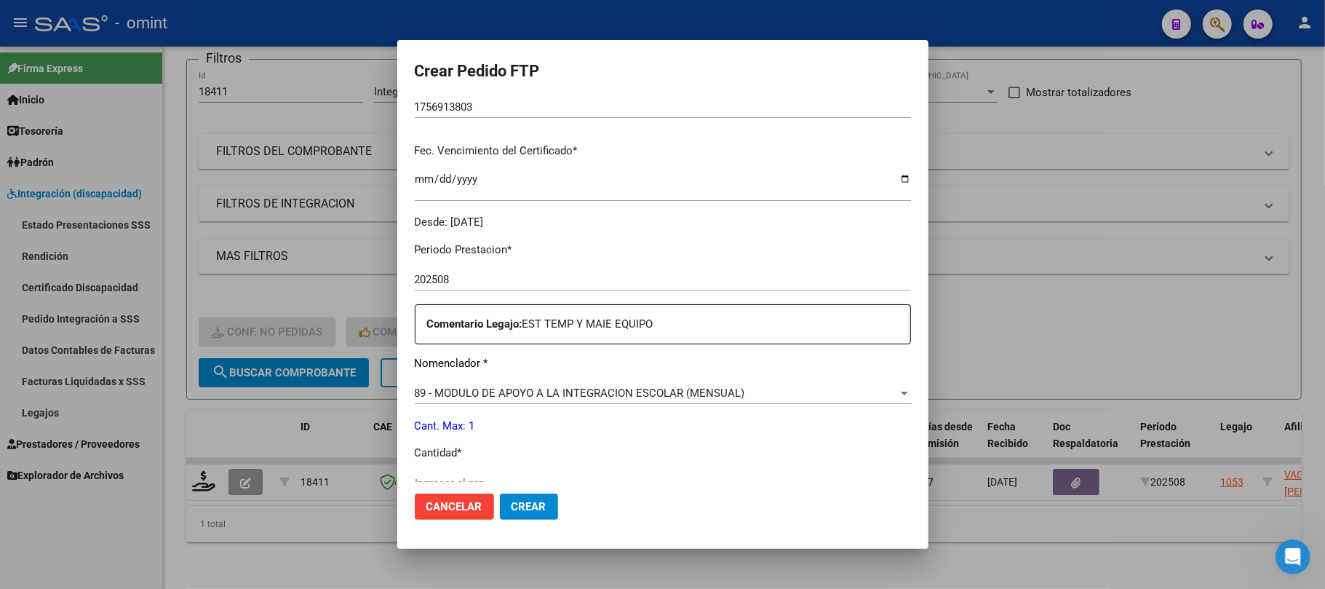
scroll to position [388, 0]
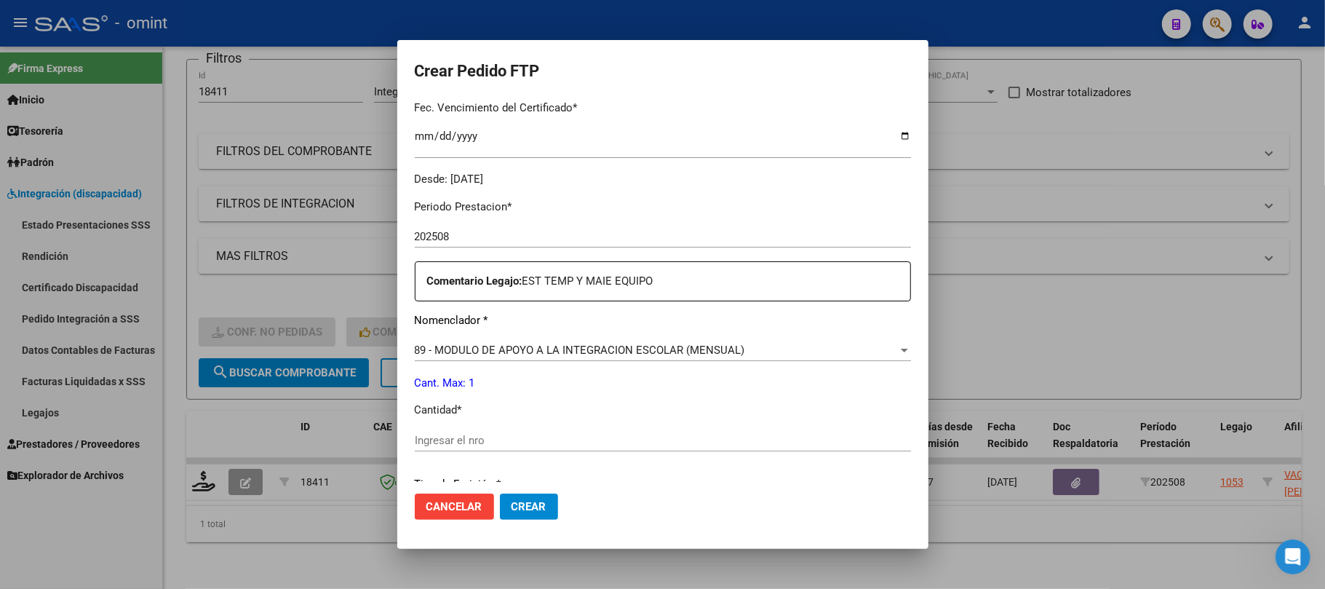
click at [880, 350] on div "89 - MODULO DE APOYO A LA INTEGRACION ESCOLAR (MENSUAL)" at bounding box center [656, 349] width 483 height 13
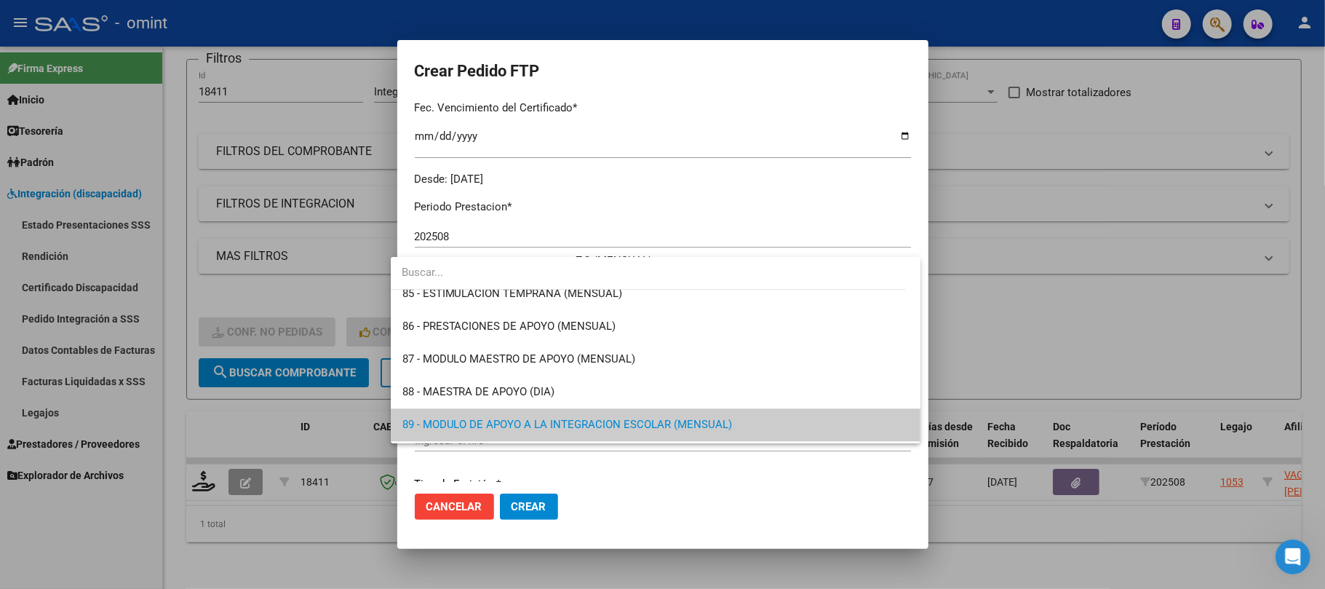
scroll to position [2643, 0]
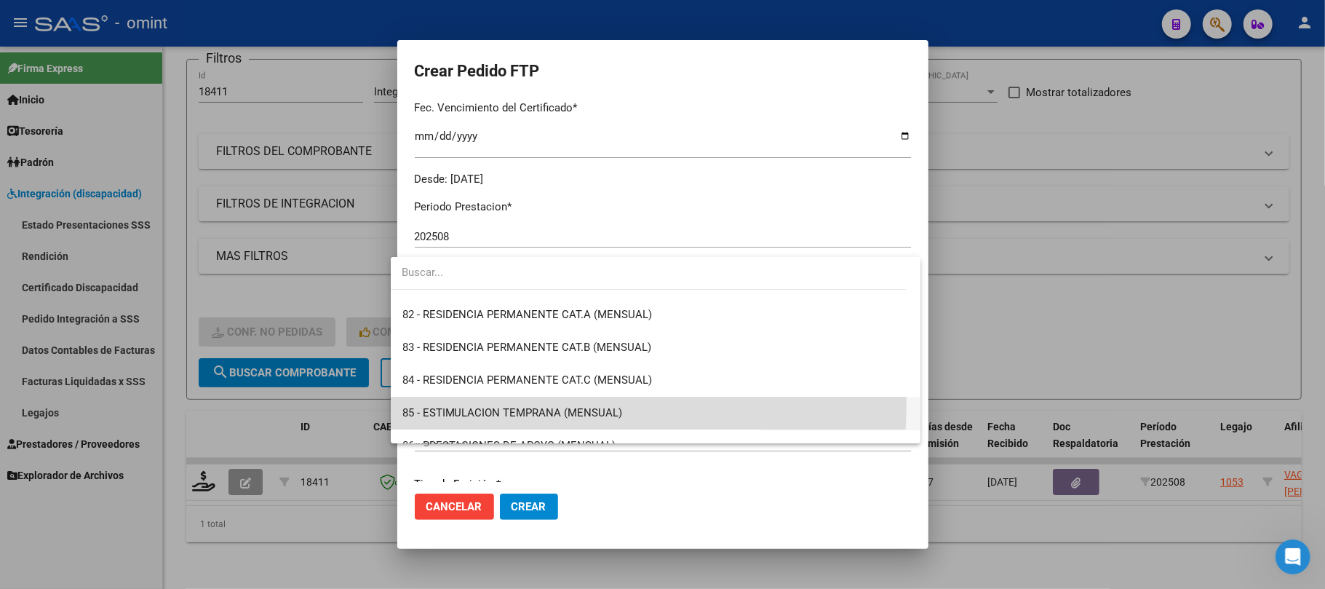
click at [503, 403] on span "85 - ESTIMULACION TEMPRANA (MENSUAL)" at bounding box center [655, 413] width 506 height 33
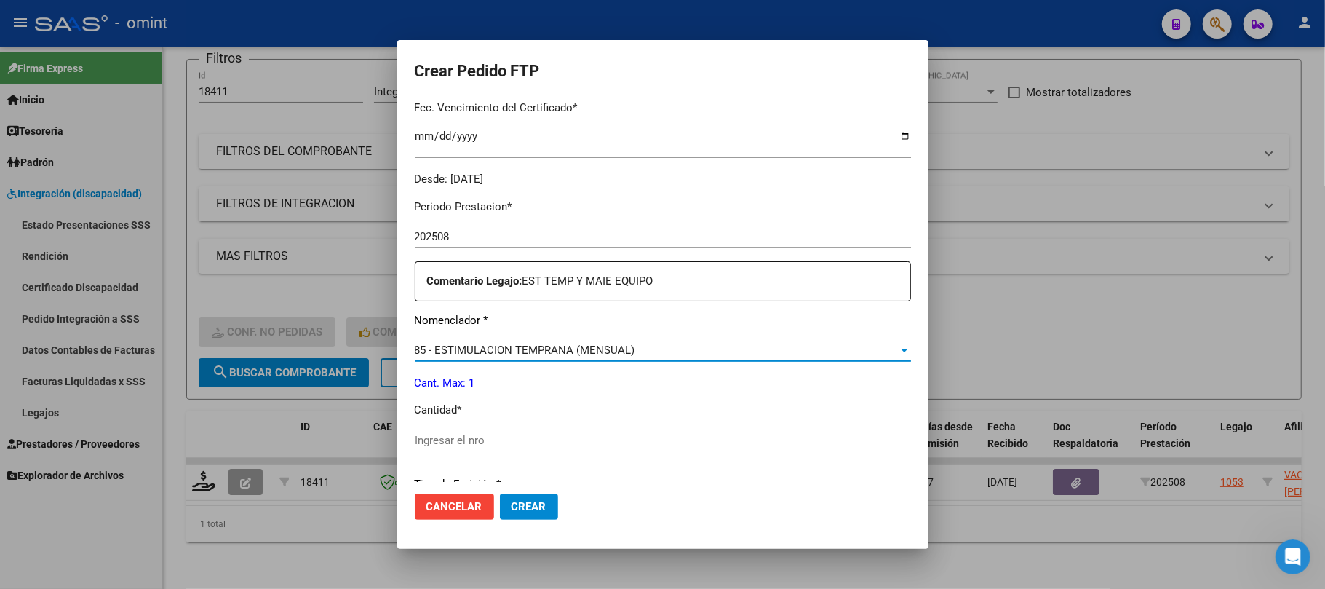
scroll to position [485, 0]
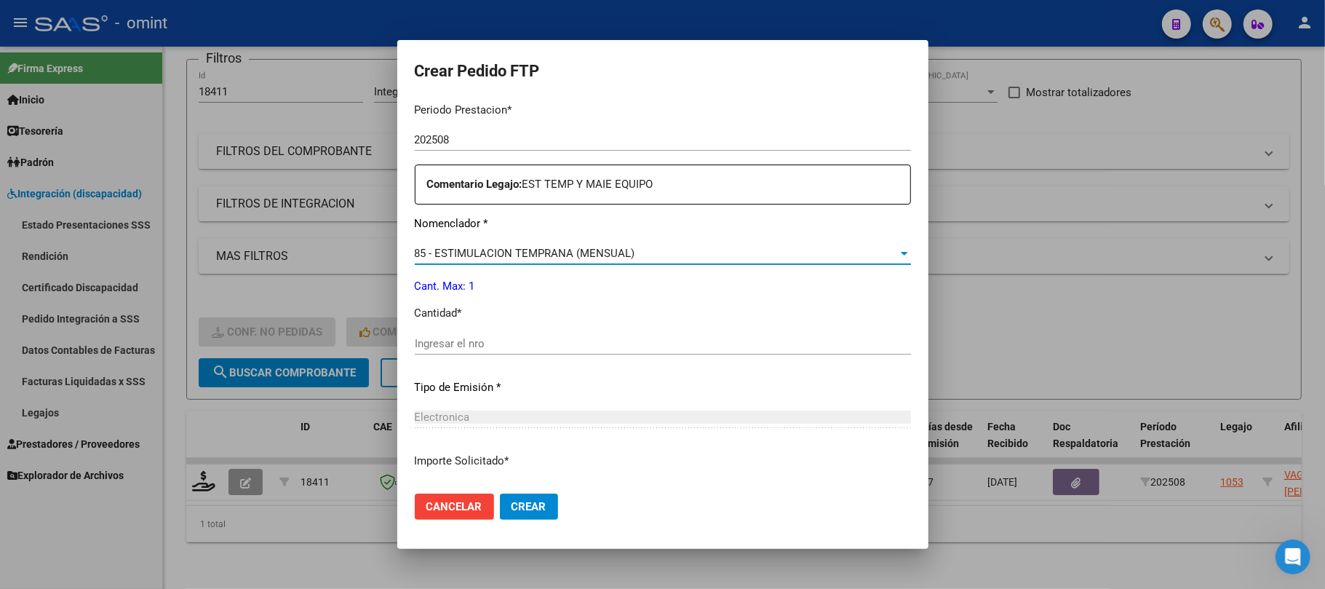
click at [440, 504] on span "Cancelar" at bounding box center [454, 506] width 56 height 13
